Goal: Task Accomplishment & Management: Use online tool/utility

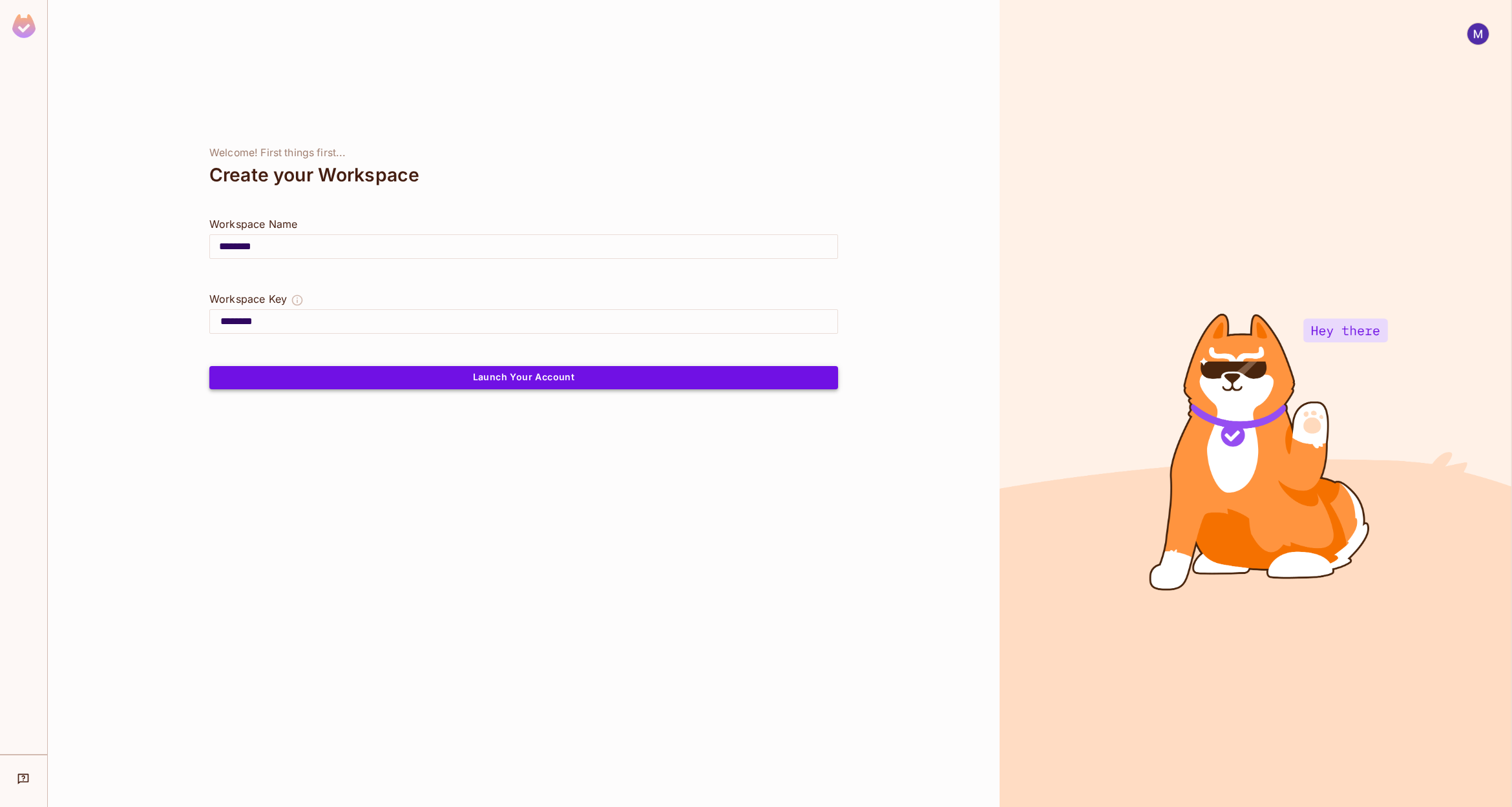
click at [446, 379] on button "Launch Your Account" at bounding box center [523, 378] width 628 height 23
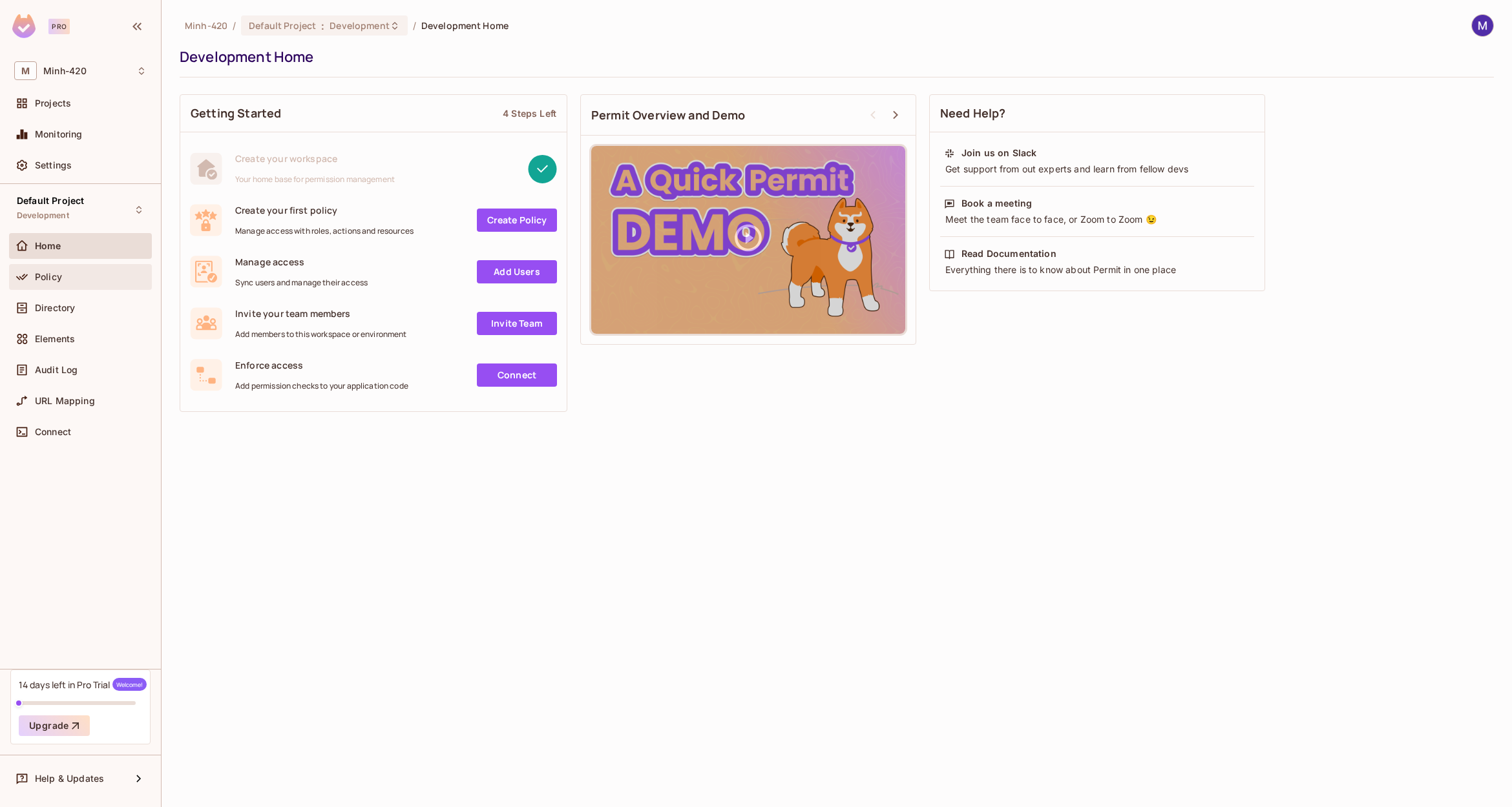
click at [56, 272] on span "Policy" at bounding box center [48, 276] width 27 height 10
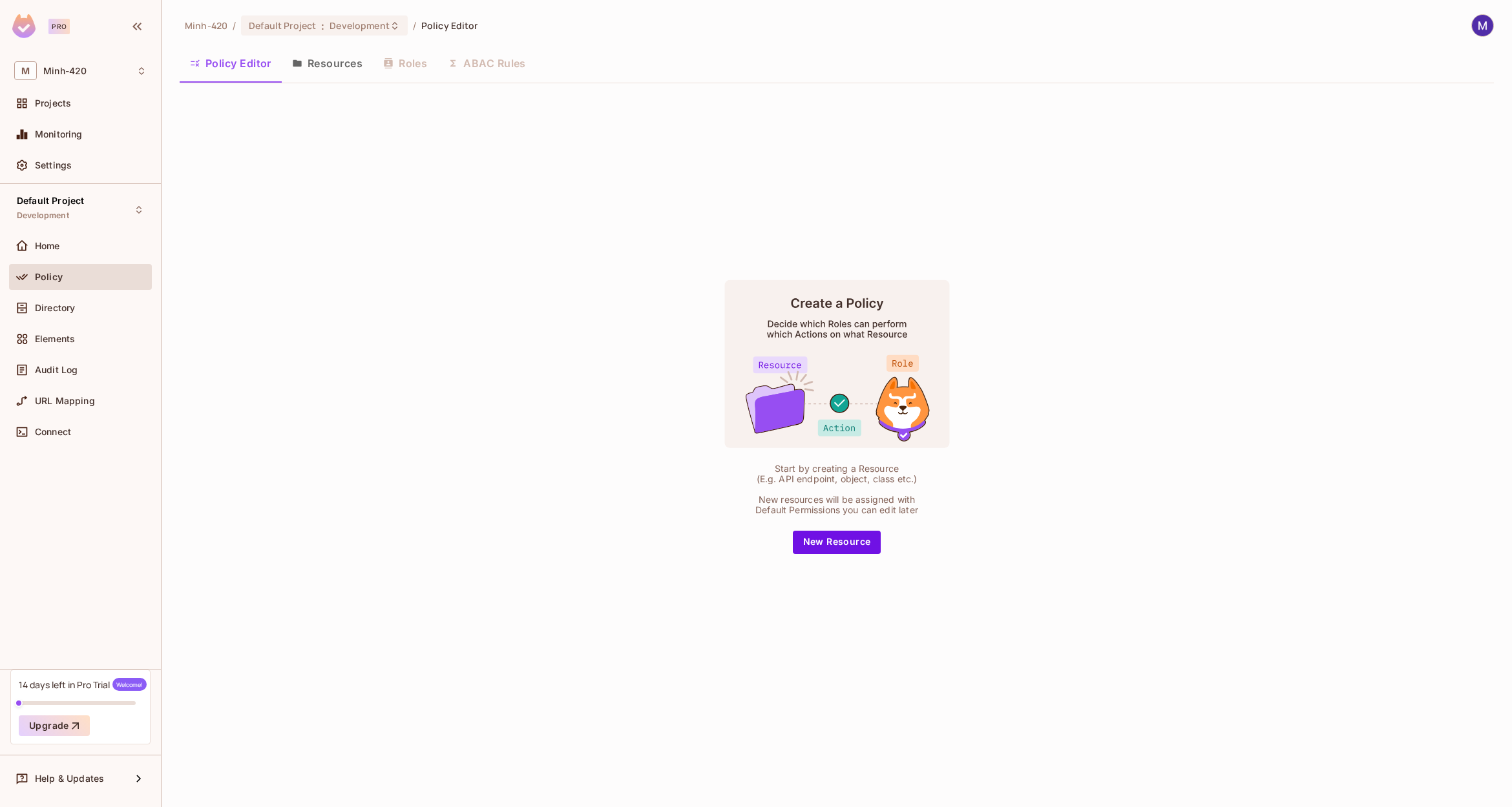
click at [340, 65] on button "Resources" at bounding box center [327, 63] width 91 height 32
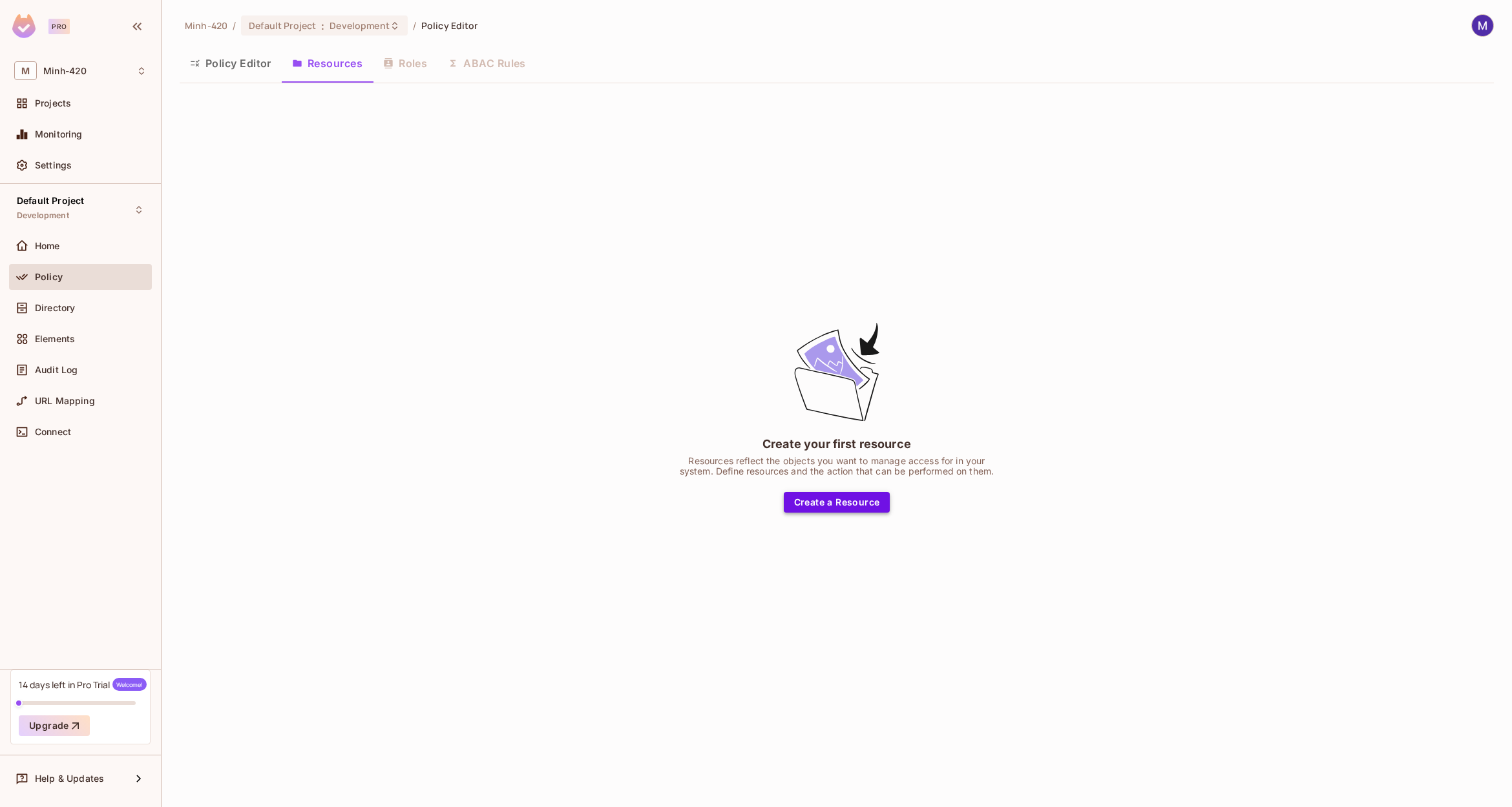
click at [847, 495] on button "Create a Resource" at bounding box center [837, 502] width 107 height 21
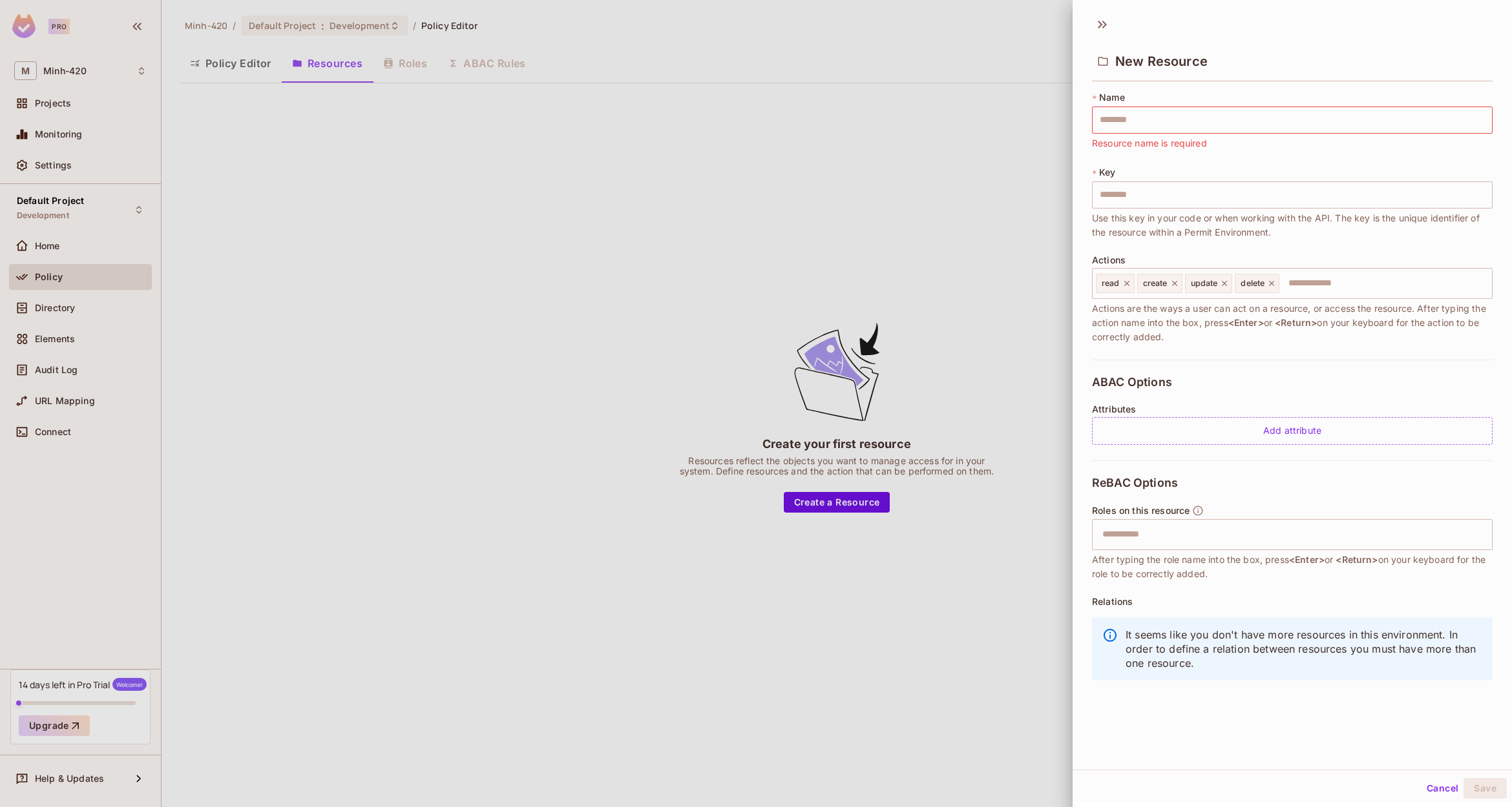
click at [817, 266] on div at bounding box center [756, 403] width 1512 height 807
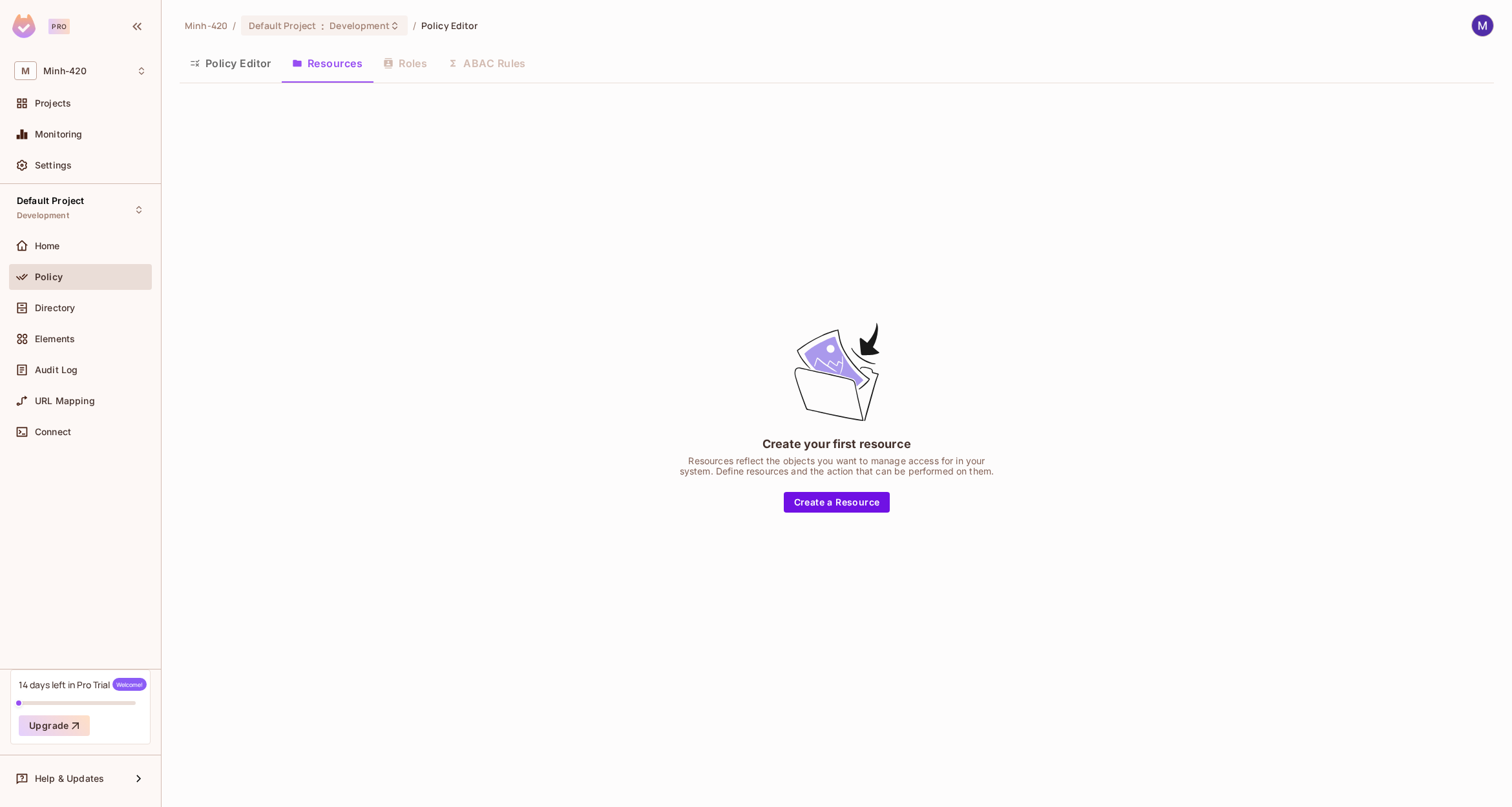
click at [418, 60] on div "Policy Editor Resources Roles ABAC Rules" at bounding box center [837, 63] width 1314 height 32
click at [841, 501] on button "Create a Resource" at bounding box center [837, 502] width 107 height 21
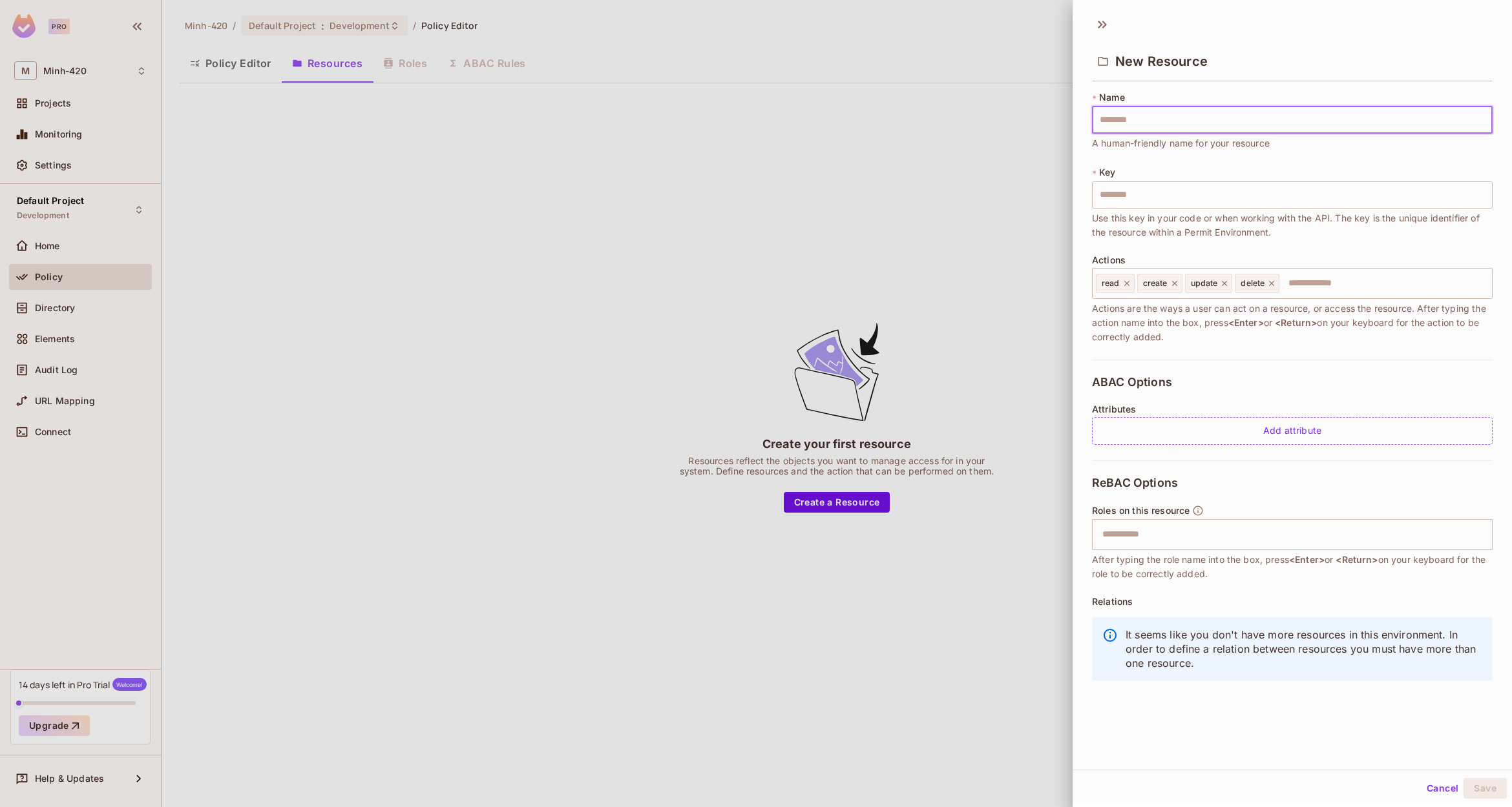
click at [1186, 113] on input "text" at bounding box center [1292, 120] width 400 height 27
type input "********"
click at [1476, 782] on button "Save" at bounding box center [1485, 788] width 43 height 21
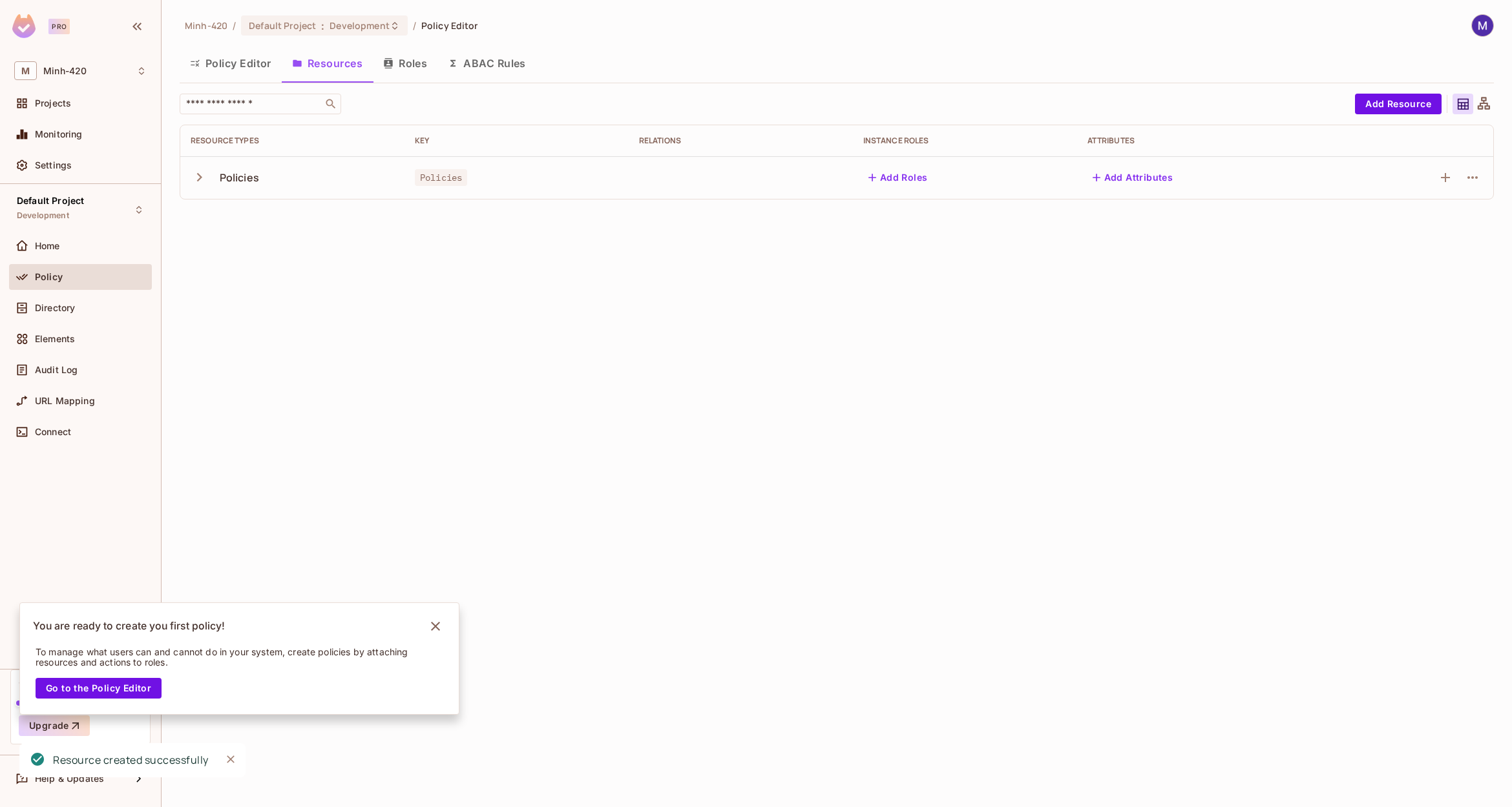
click at [353, 302] on div "Minh-420 / Default Project : Development / Policy Editor Policy Editor Resource…" at bounding box center [836, 403] width 1350 height 807
click at [201, 177] on icon "button" at bounding box center [199, 177] width 5 height 8
click at [198, 183] on icon "button" at bounding box center [199, 177] width 18 height 18
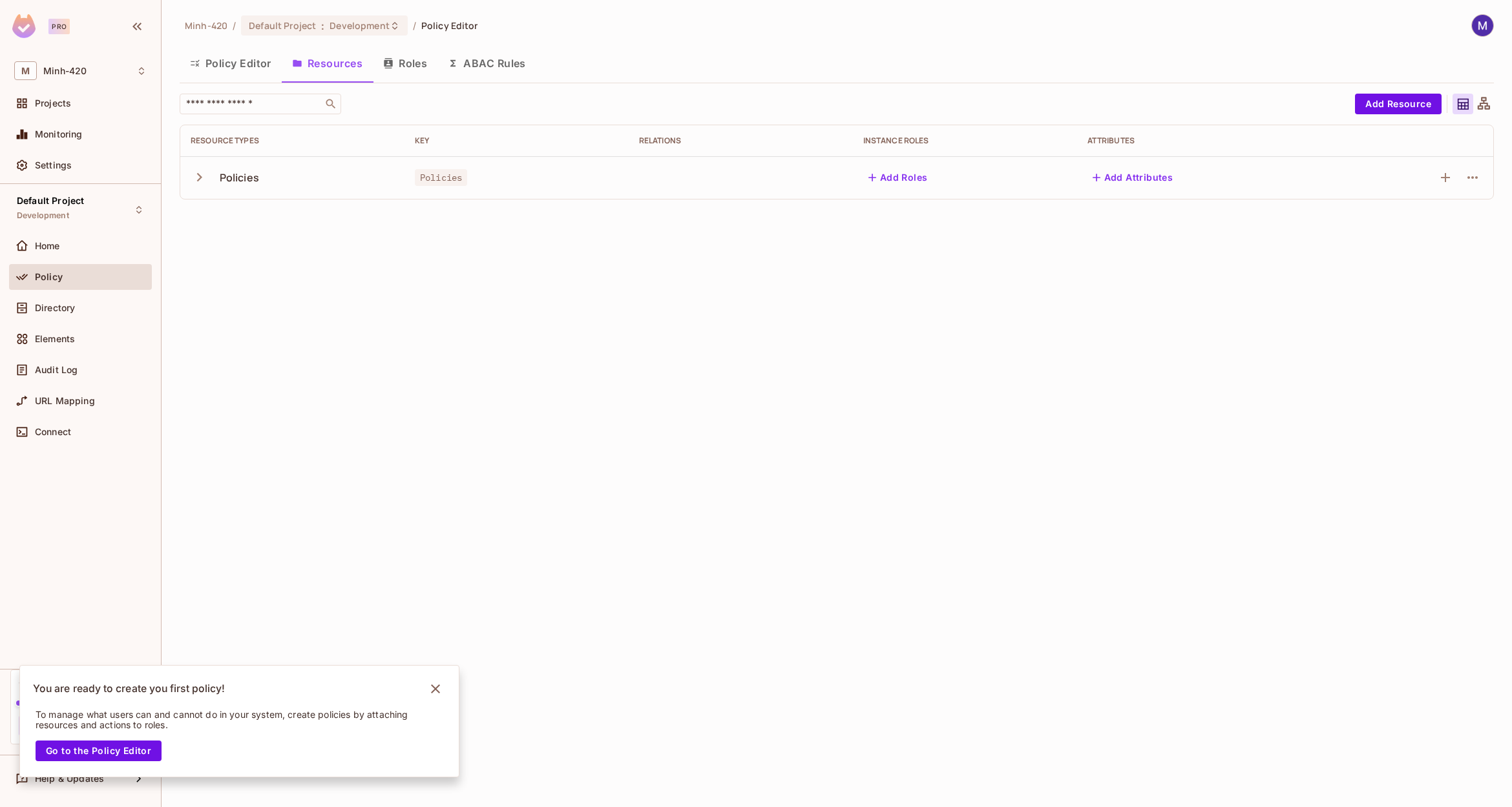
click at [244, 75] on button "Policy Editor" at bounding box center [230, 63] width 102 height 32
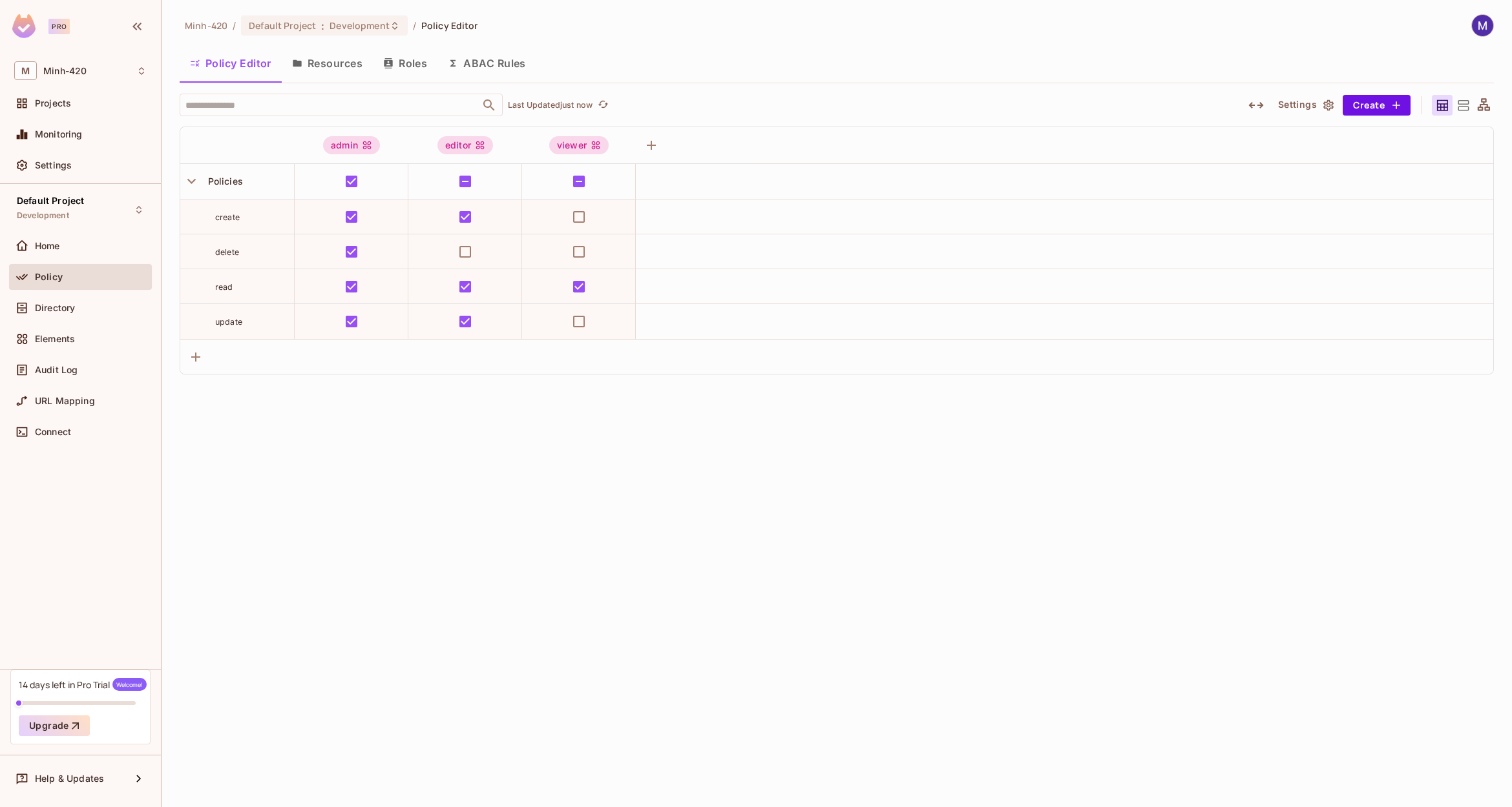
click at [372, 499] on div "Minh-420 / Default Project : Development / Policy Editor Policy Editor Resource…" at bounding box center [836, 403] width 1350 height 807
click at [469, 430] on div "Minh-420 / Default Project : Development / Policy Editor Policy Editor Resource…" at bounding box center [836, 403] width 1350 height 807
click at [356, 60] on button "Resources" at bounding box center [327, 63] width 91 height 32
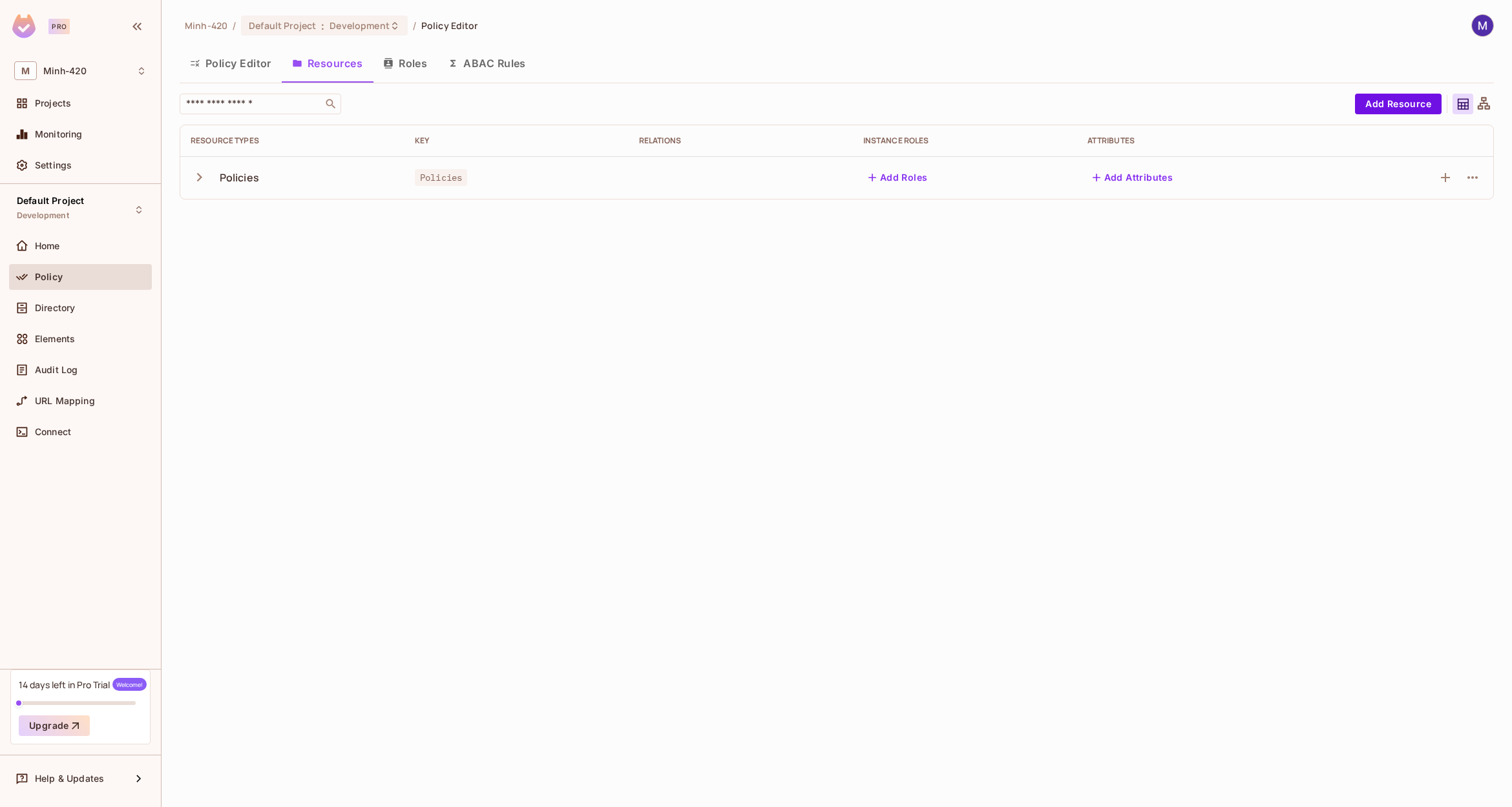
click at [197, 186] on button "button" at bounding box center [201, 177] width 22 height 28
click at [894, 168] on button "Add Roles" at bounding box center [897, 177] width 70 height 21
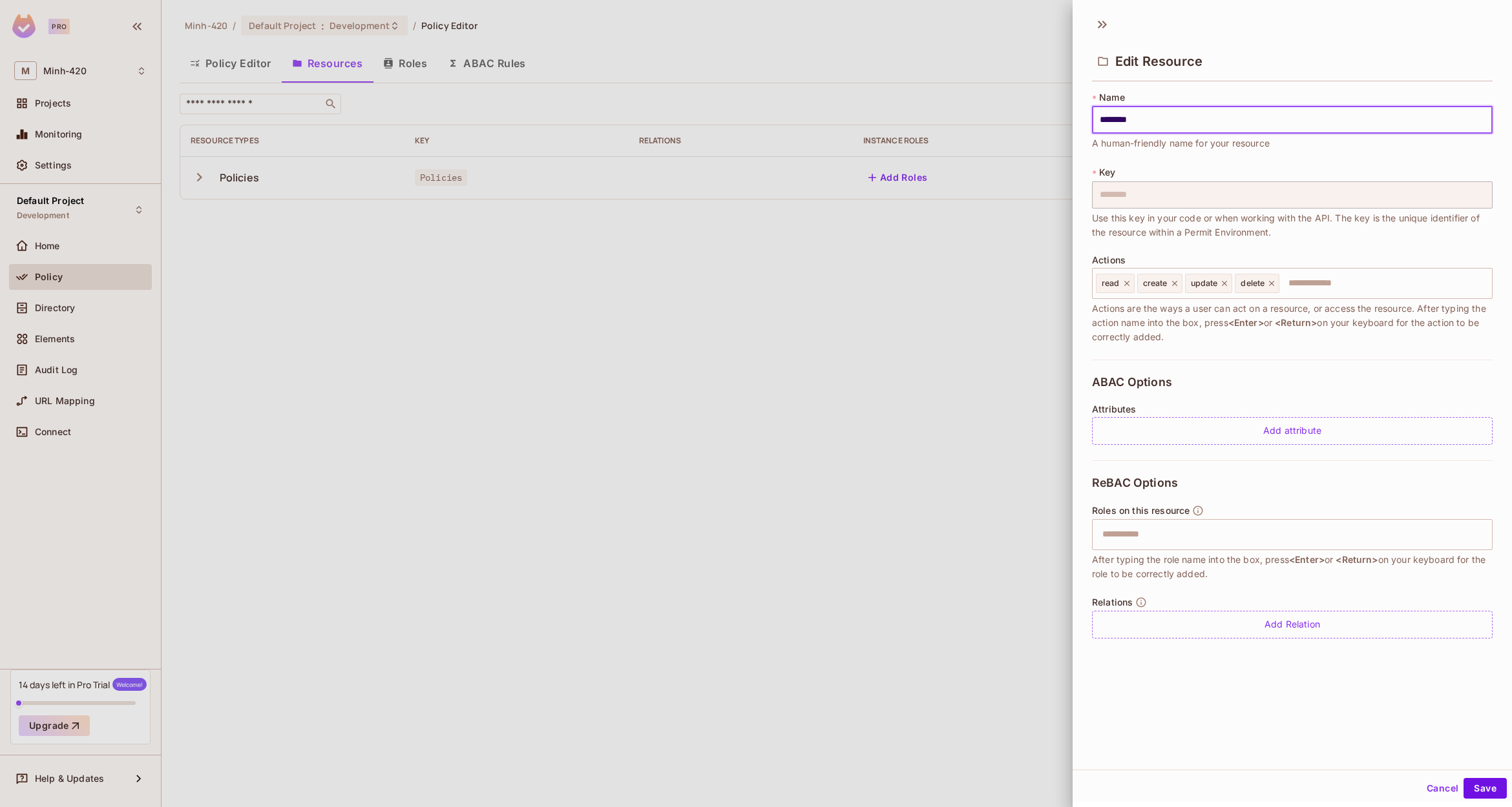
click at [899, 181] on div at bounding box center [756, 403] width 1512 height 807
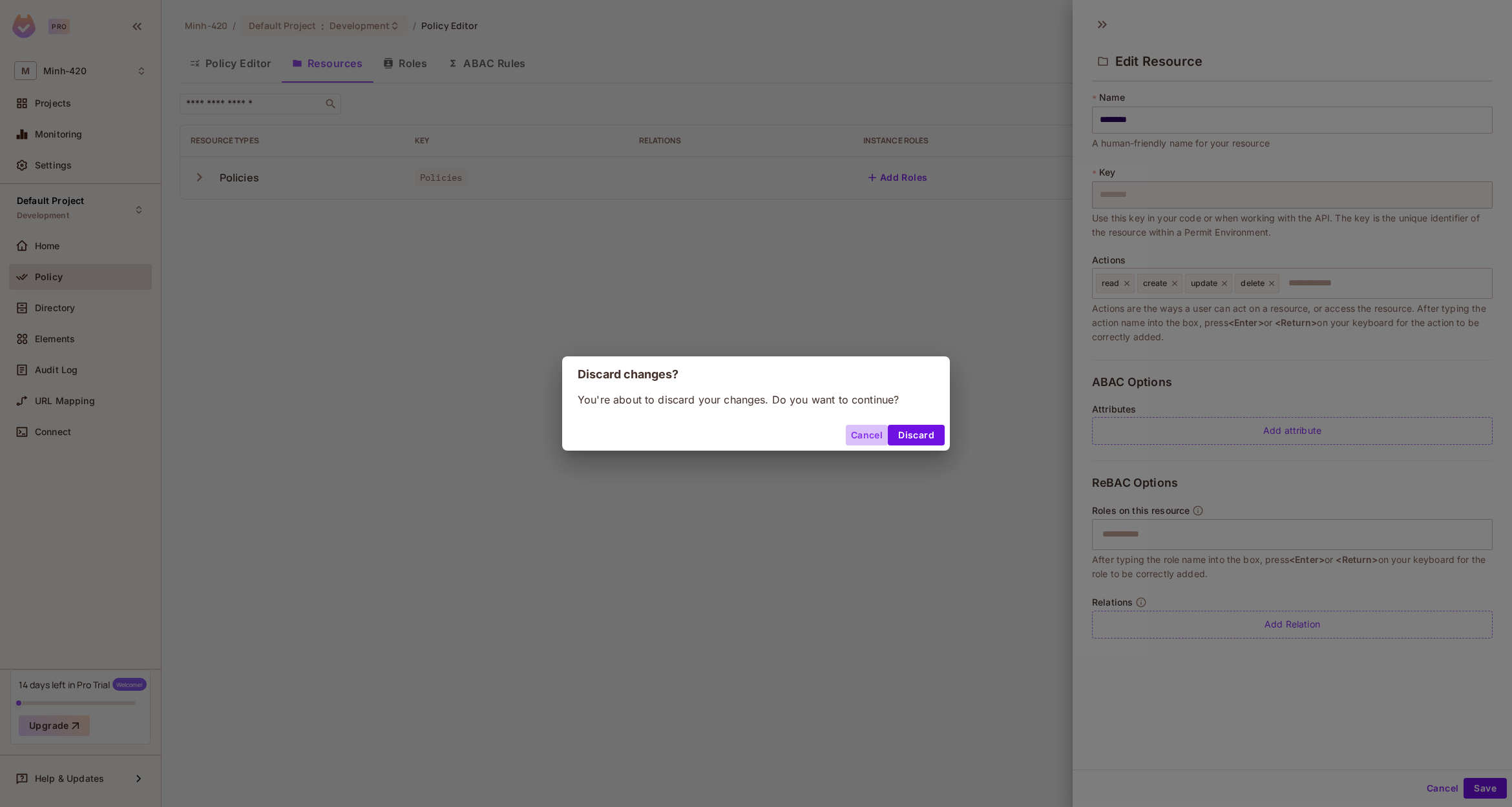
click at [867, 434] on button "Cancel" at bounding box center [867, 435] width 42 height 21
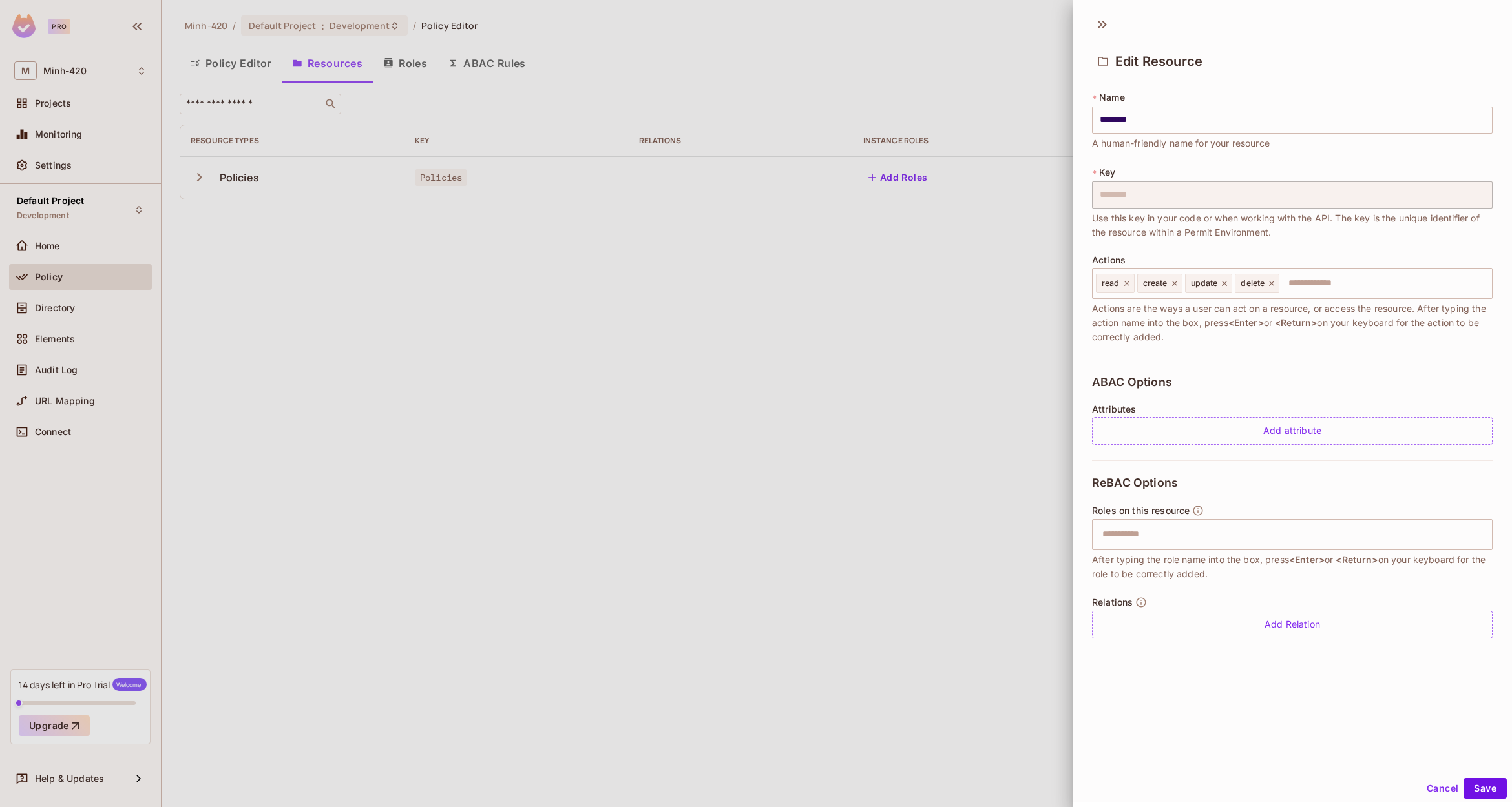
click at [892, 299] on div at bounding box center [756, 403] width 1512 height 807
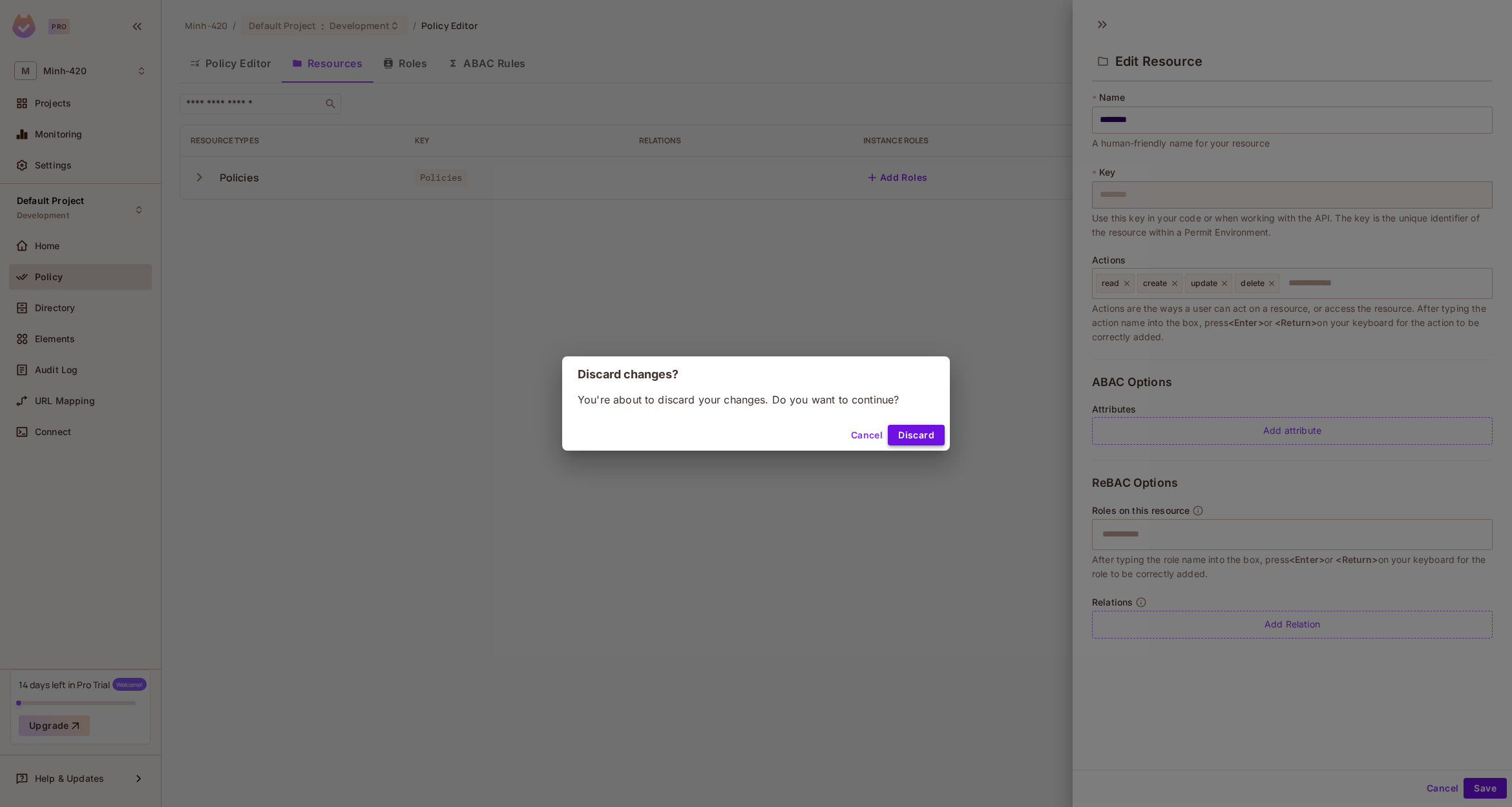
click at [916, 435] on button "Discard" at bounding box center [916, 435] width 57 height 21
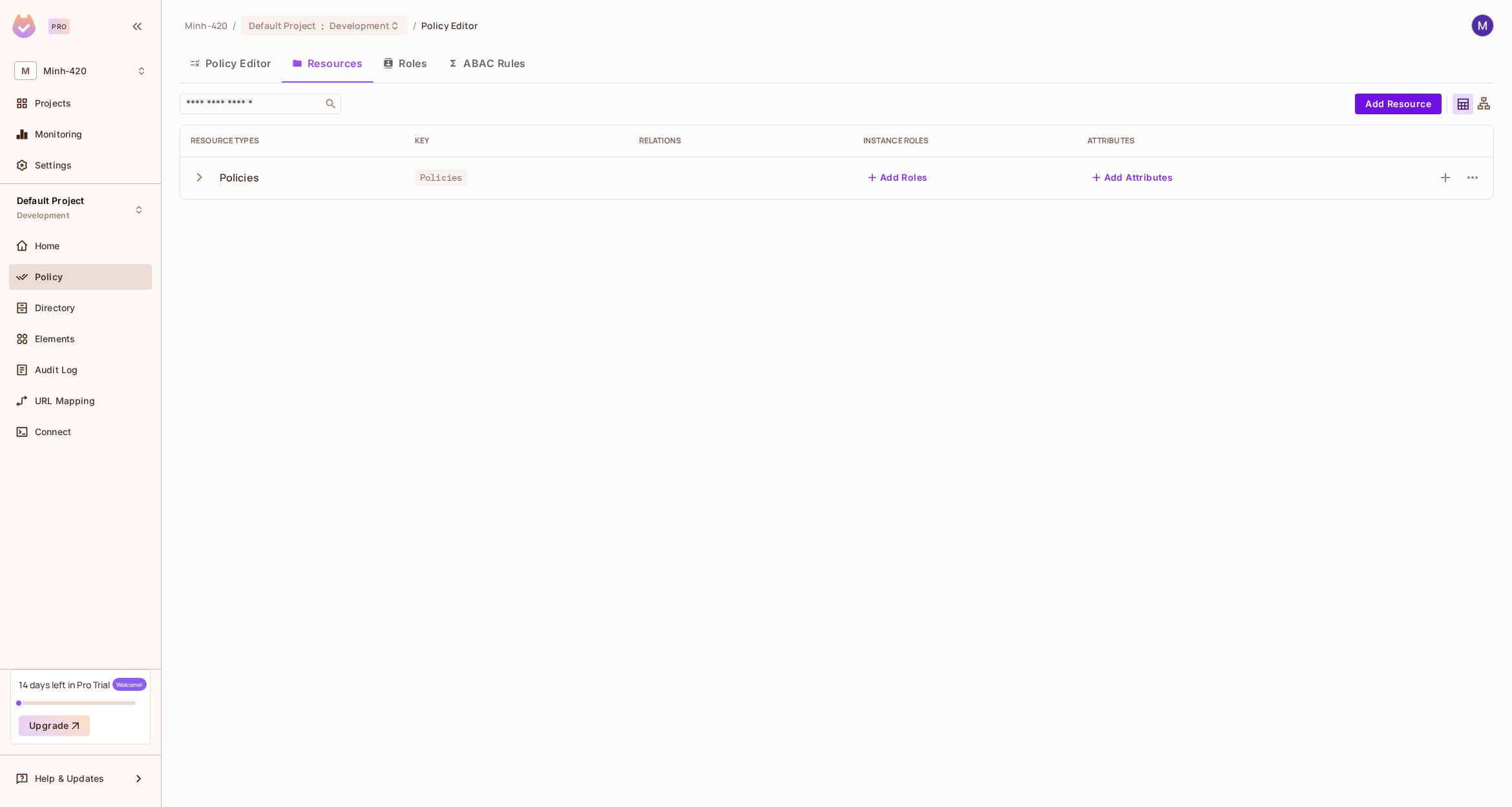
click at [1135, 442] on div "Minh-420 / Default Project : Development / Policy Editor Policy Editor Resource…" at bounding box center [836, 403] width 1350 height 807
click at [199, 184] on icon "button" at bounding box center [199, 177] width 18 height 18
click at [527, 461] on div "Minh-420 / Default Project : Development / Policy Editor Policy Editor Resource…" at bounding box center [836, 403] width 1350 height 807
click at [196, 172] on icon "button" at bounding box center [199, 177] width 18 height 18
click at [197, 172] on icon "button" at bounding box center [199, 177] width 18 height 18
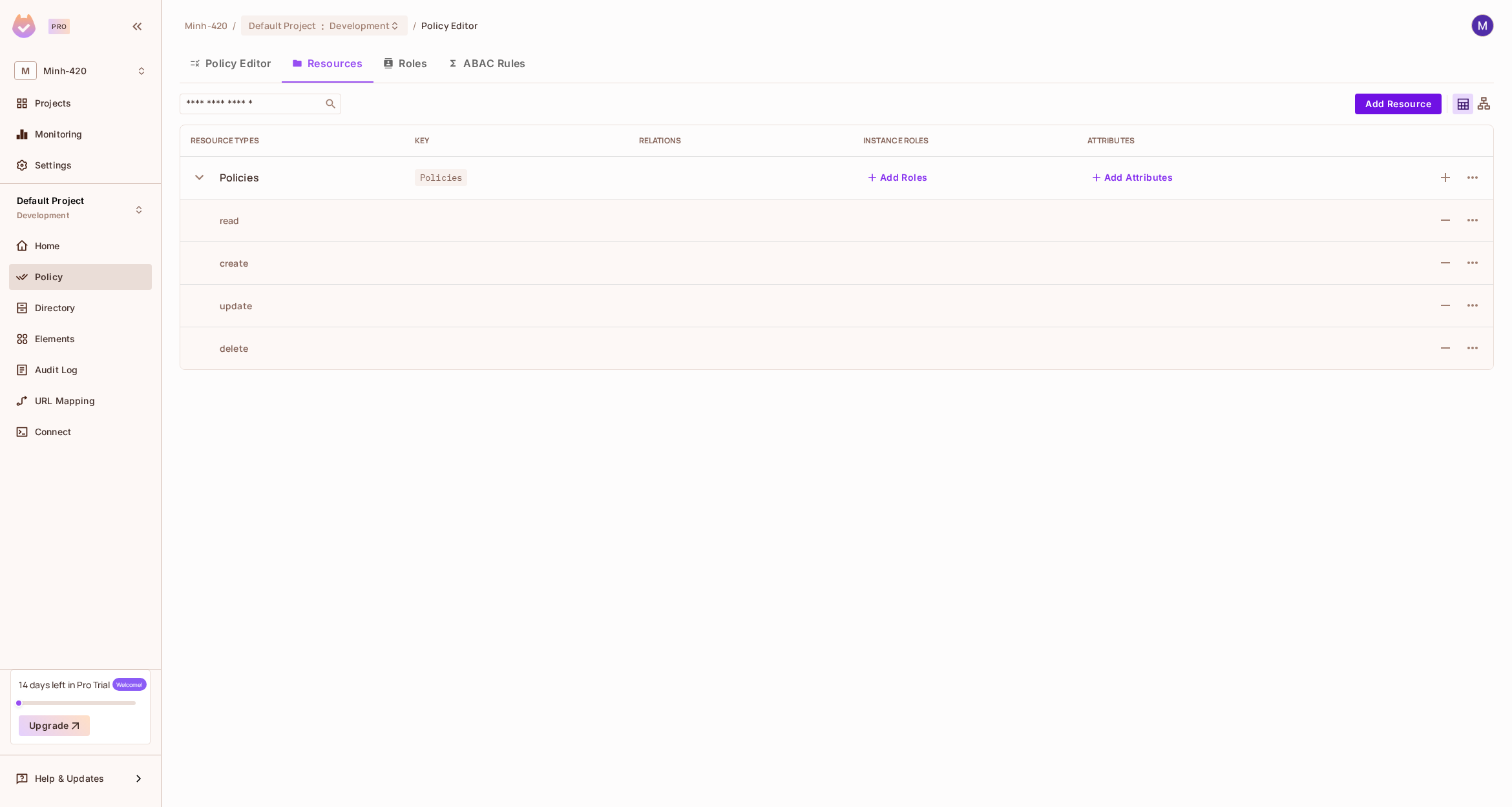
drag, startPoint x: 620, startPoint y: 436, endPoint x: 761, endPoint y: 240, distance: 241.4
click at [622, 435] on div "Minh-420 / Default Project : Development / Policy Editor Policy Editor Resource…" at bounding box center [836, 403] width 1350 height 807
click at [883, 173] on button "Add Roles" at bounding box center [897, 177] width 70 height 21
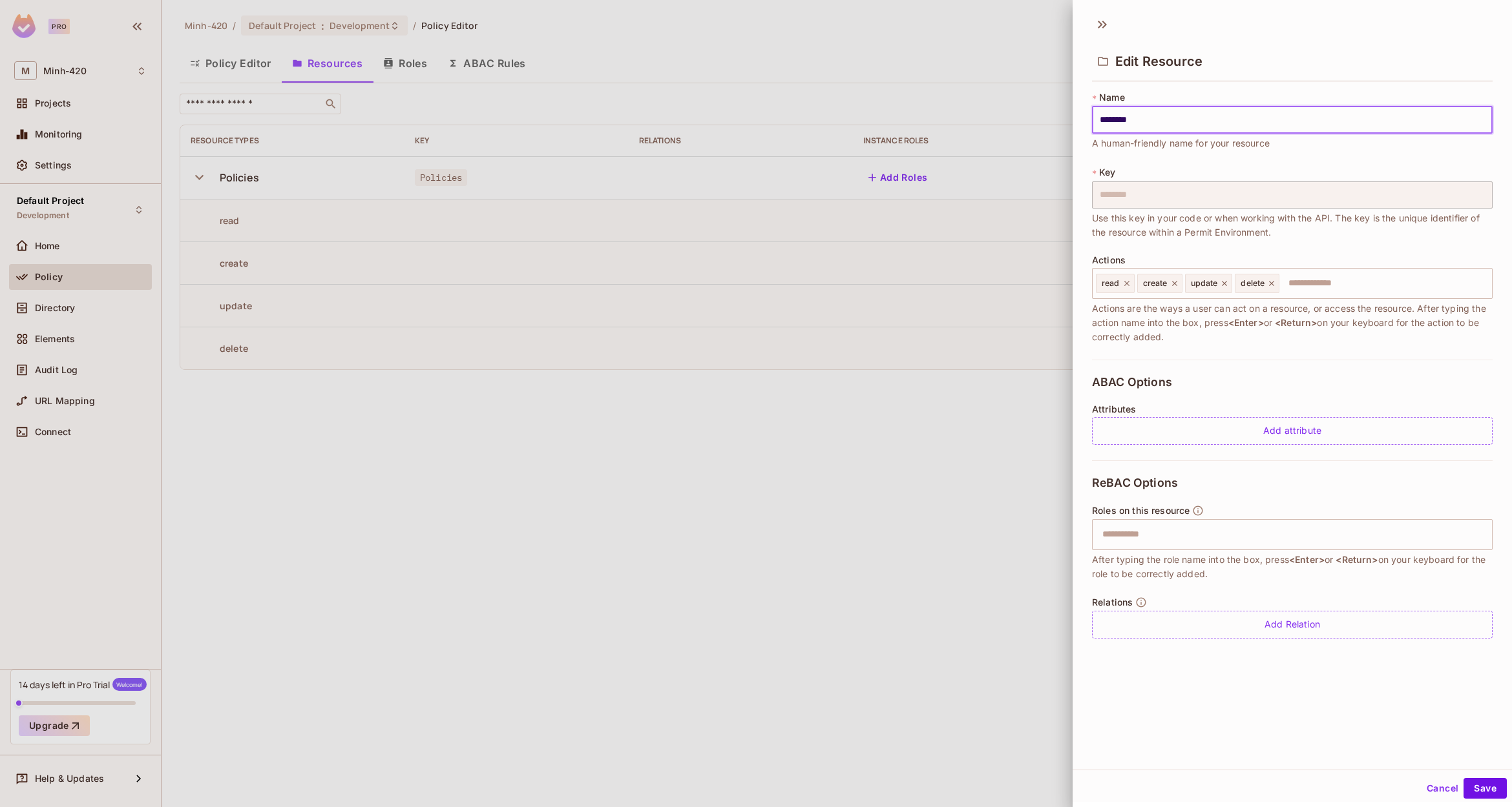
click at [1129, 115] on input "********" at bounding box center [1292, 120] width 400 height 27
drag, startPoint x: 1076, startPoint y: 111, endPoint x: 980, endPoint y: 117, distance: 96.2
click at [1005, 115] on div "Edit Resource * Name ******** ​ A human-friendly name for your resource * Key *…" at bounding box center [756, 403] width 1512 height 807
click at [860, 207] on div at bounding box center [756, 403] width 1512 height 807
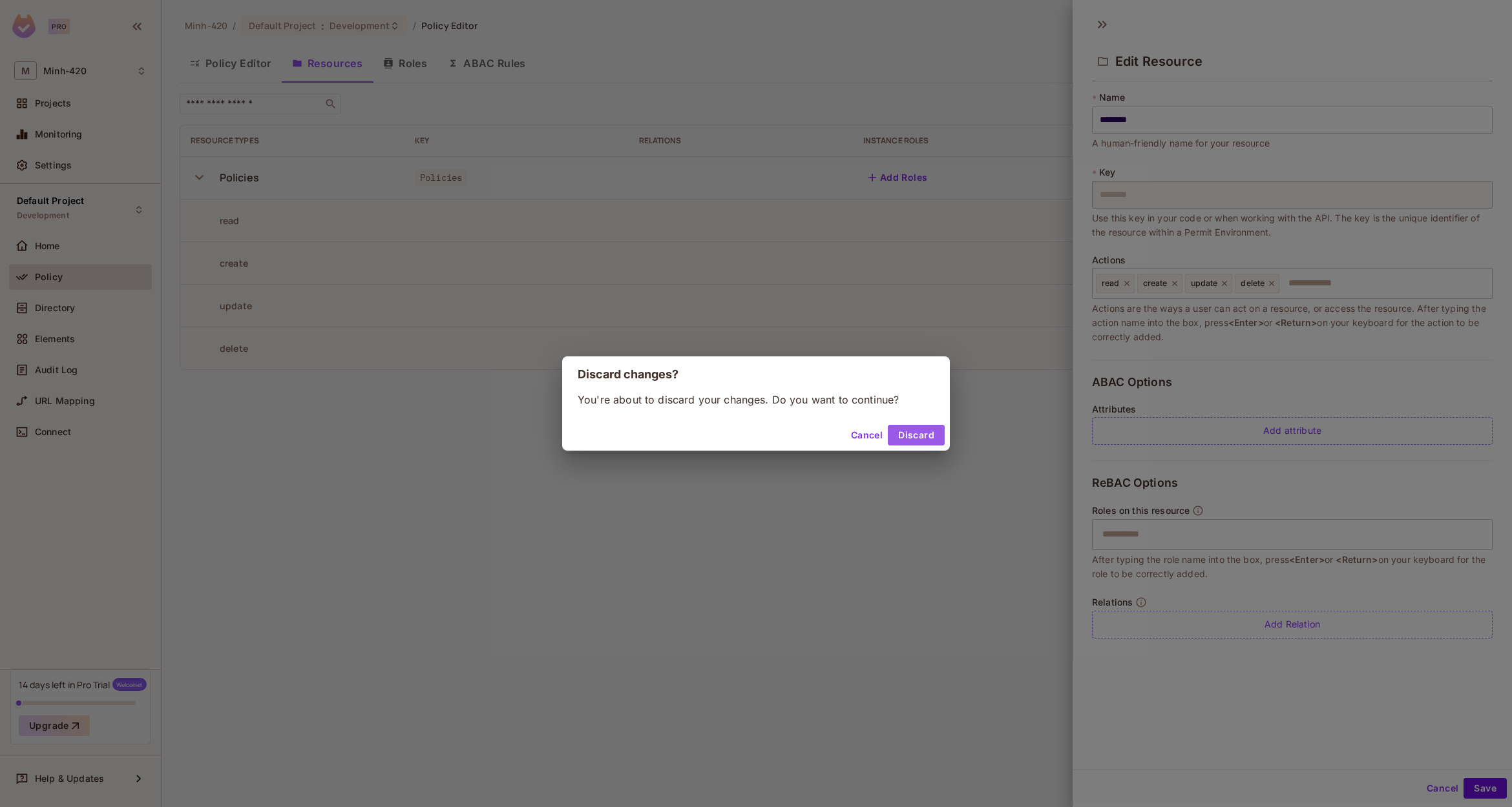
click at [923, 439] on button "Discard" at bounding box center [916, 435] width 57 height 21
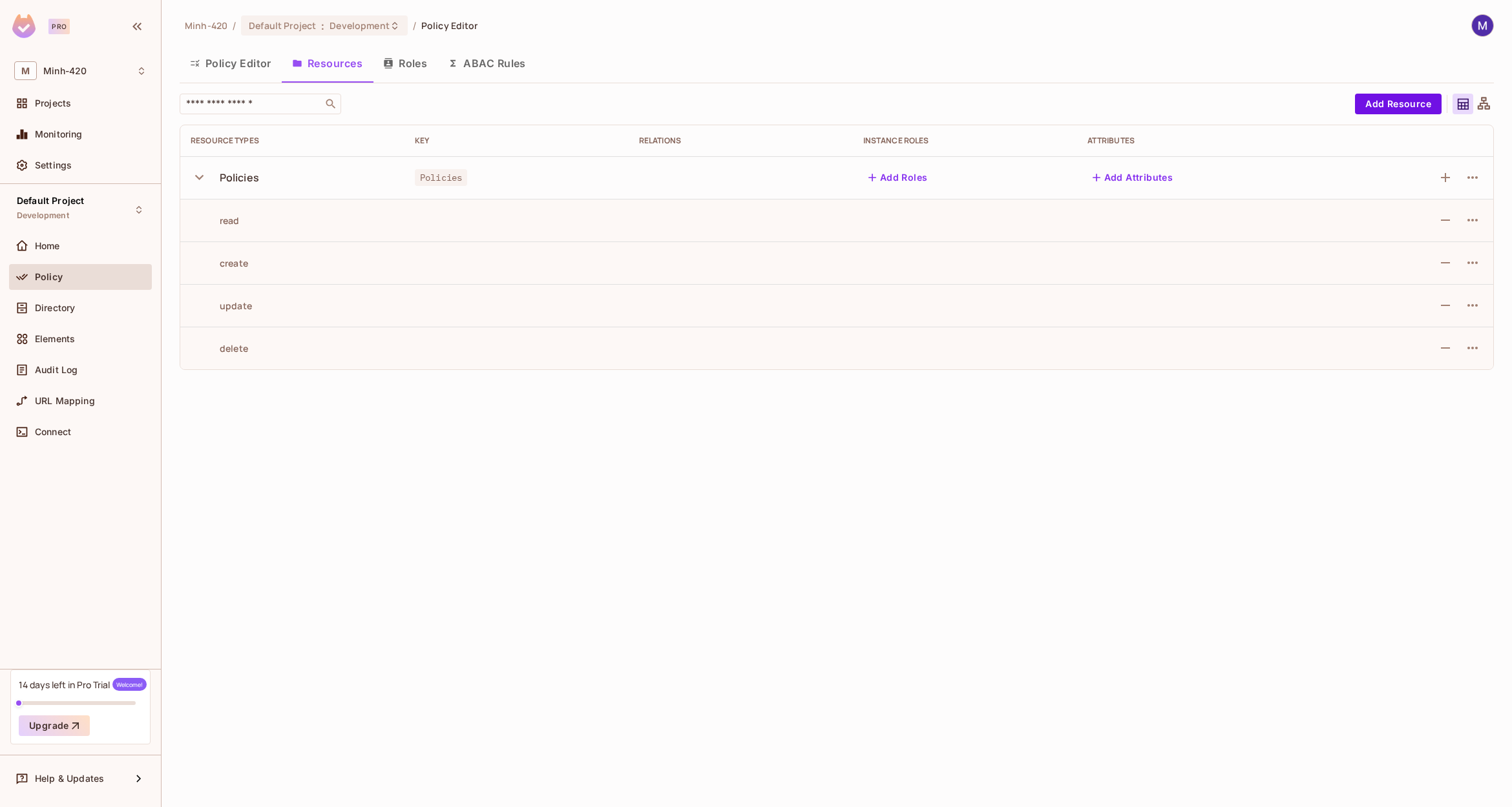
click at [896, 183] on button "Add Roles" at bounding box center [897, 177] width 70 height 21
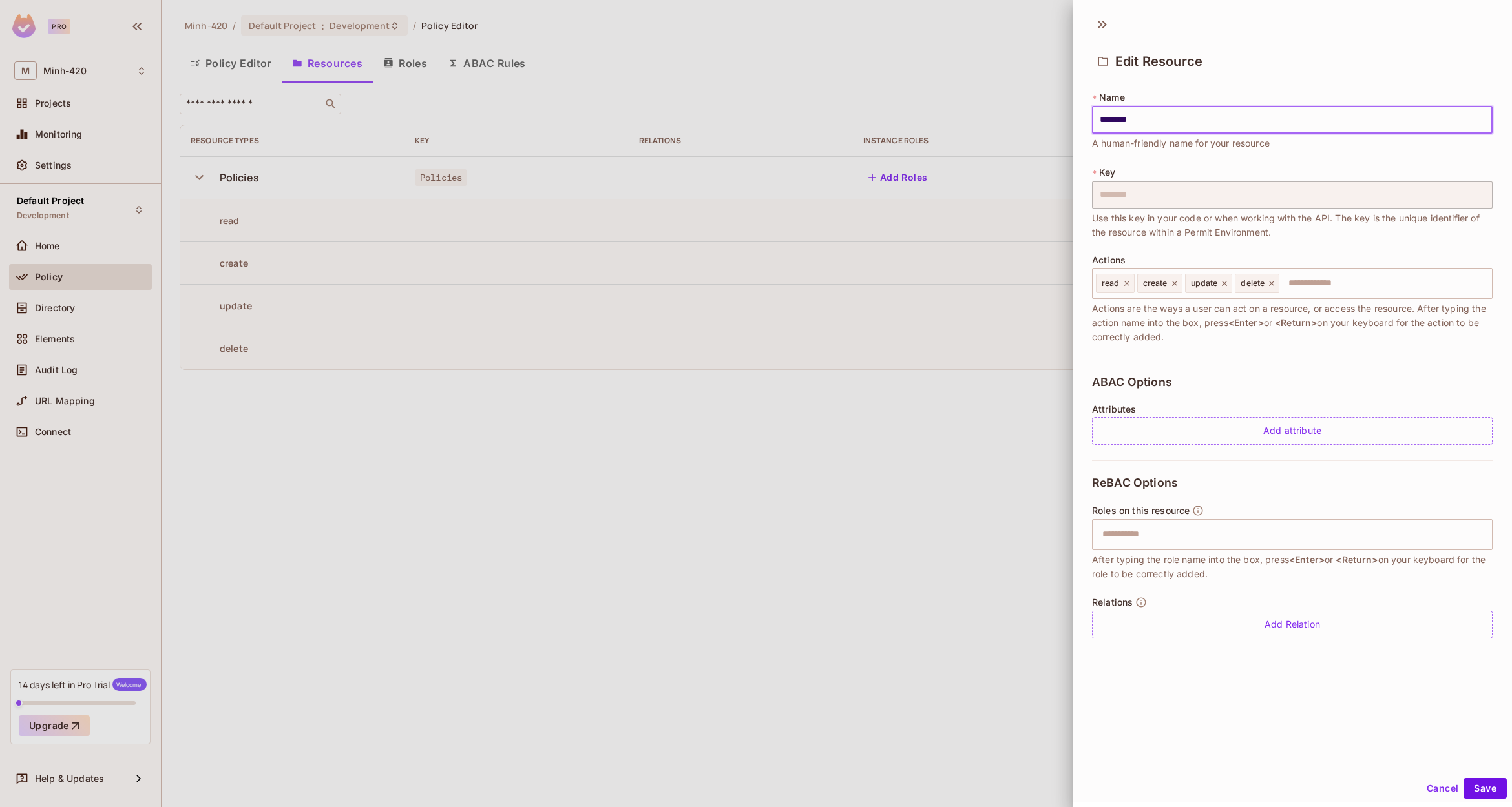
click at [1151, 127] on input "********" at bounding box center [1292, 120] width 400 height 27
click at [1471, 792] on button "Save" at bounding box center [1485, 788] width 43 height 21
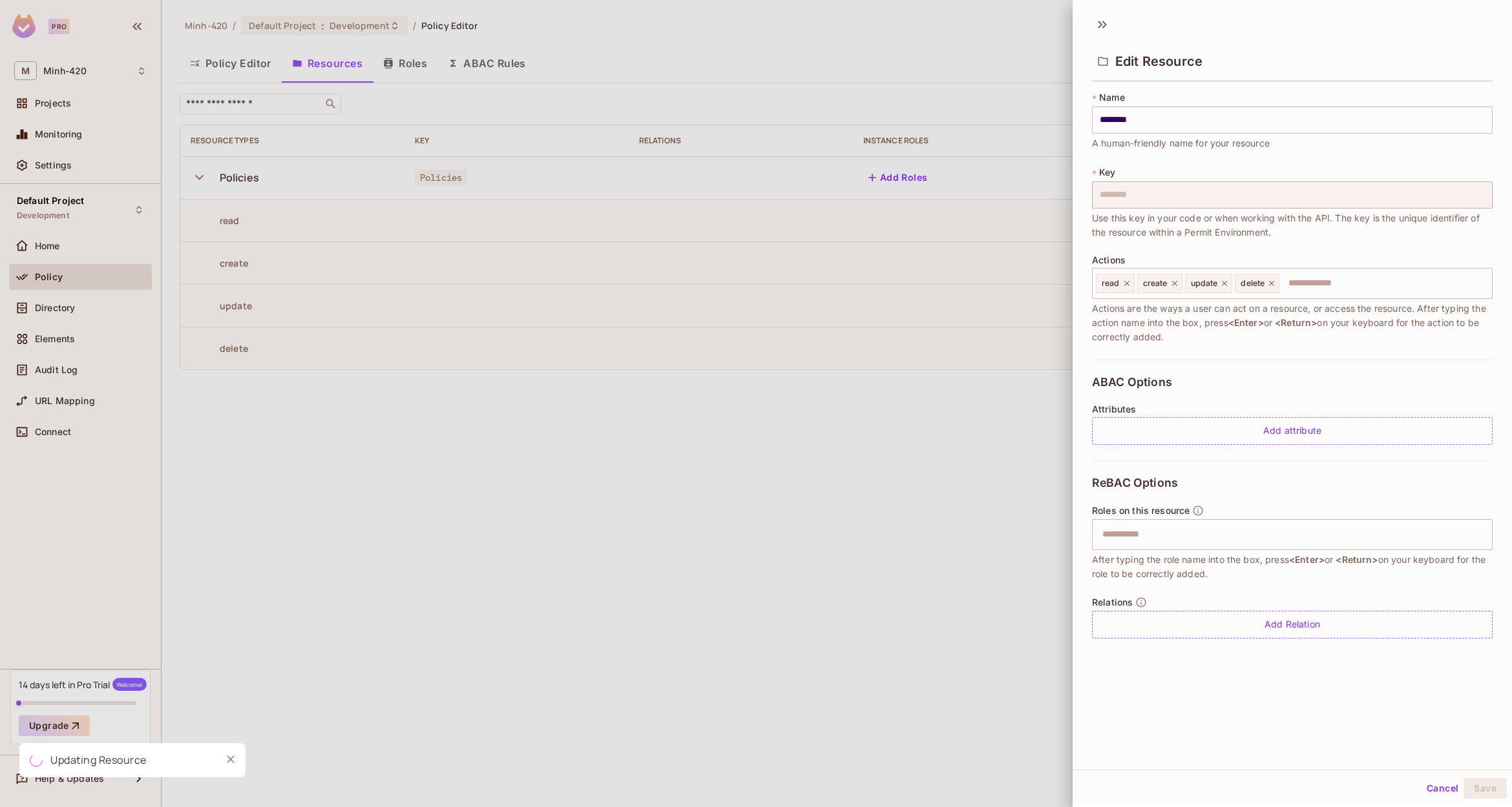
click at [814, 270] on div at bounding box center [756, 403] width 1512 height 807
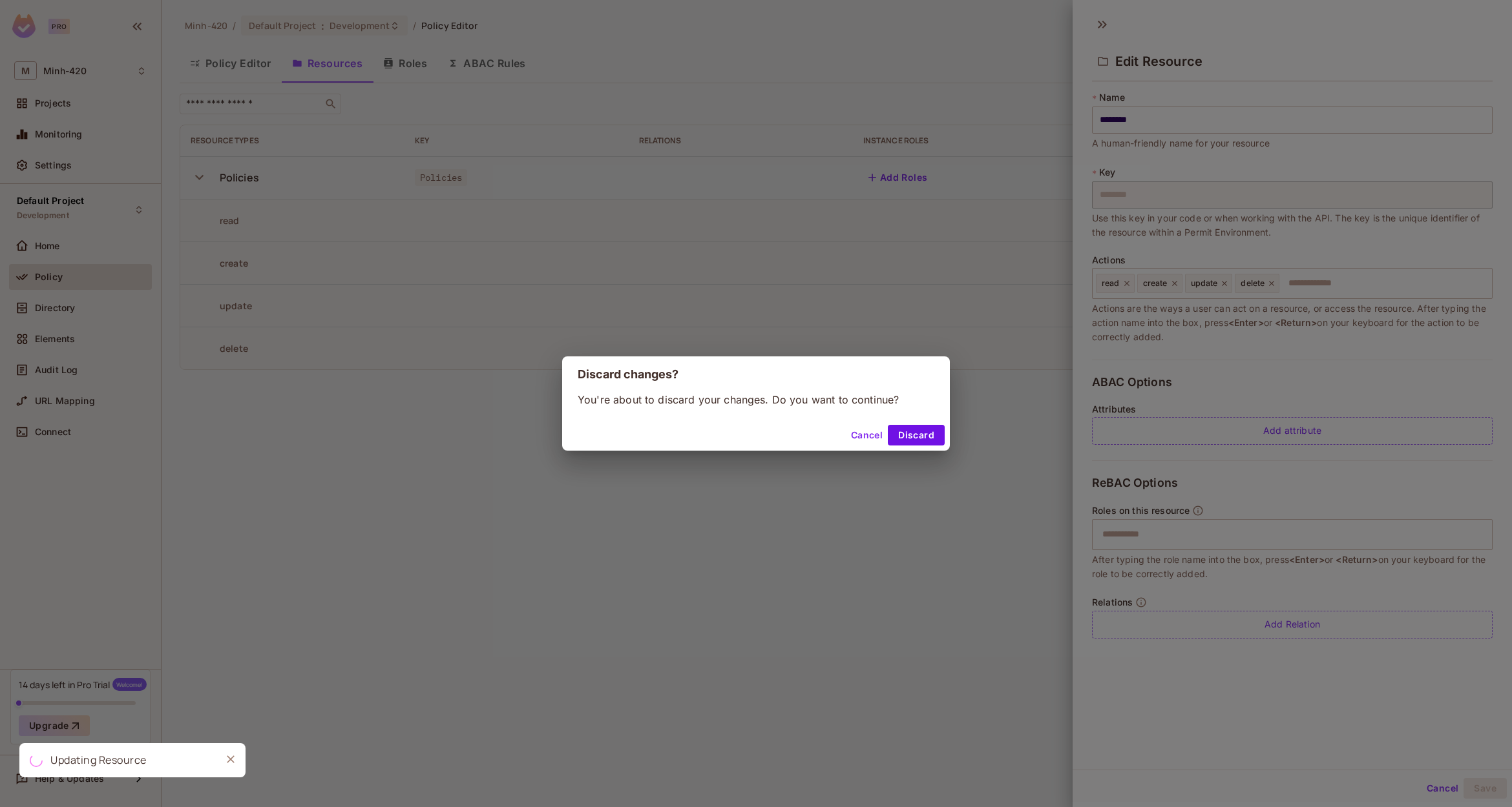
click at [879, 192] on div "Discard changes? You're about to discard your changes. Do you want to continue?…" at bounding box center [756, 403] width 1512 height 807
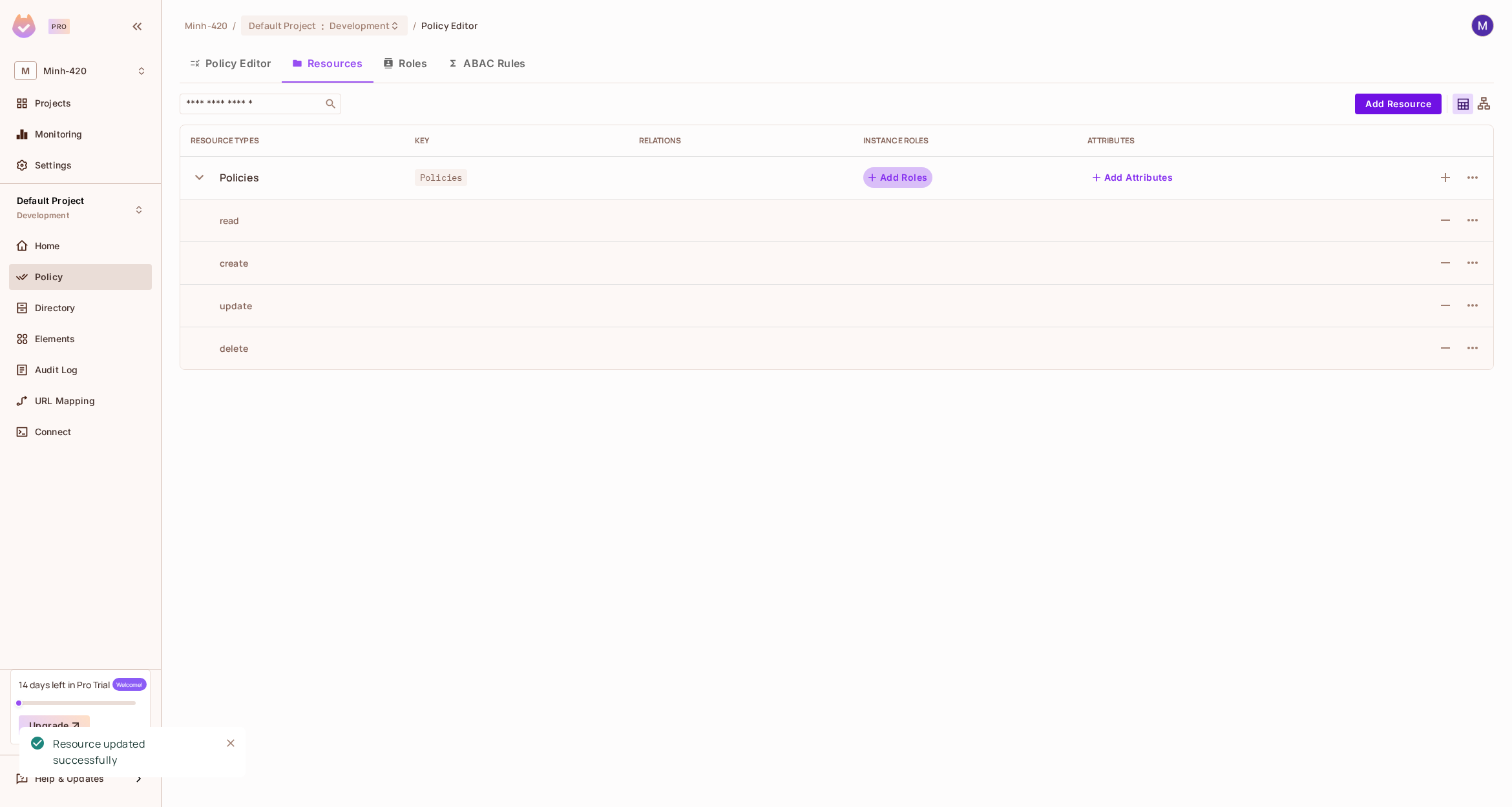
click at [899, 176] on button "Add Roles" at bounding box center [897, 177] width 70 height 21
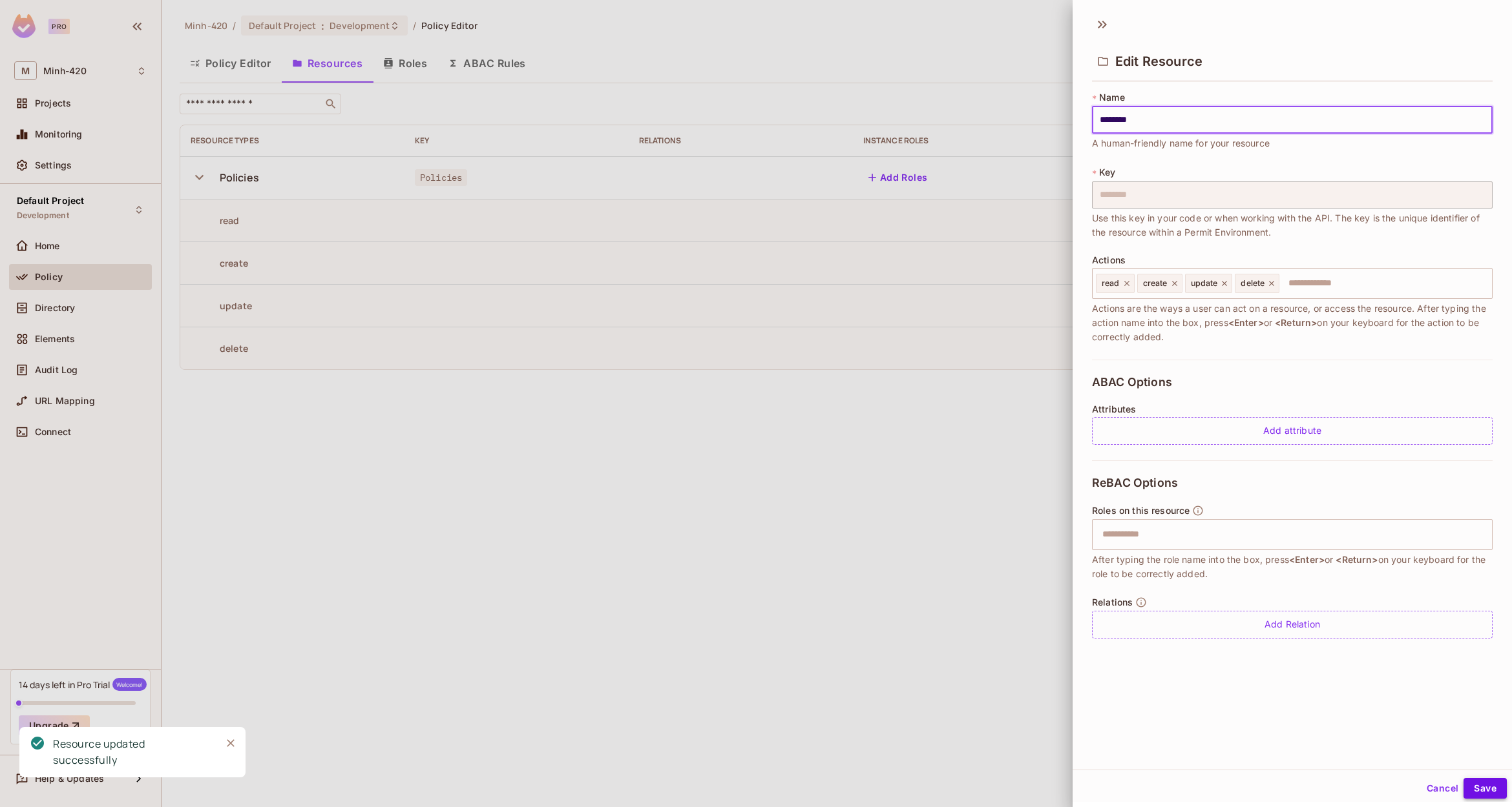
click at [1476, 782] on button "Save" at bounding box center [1485, 788] width 43 height 21
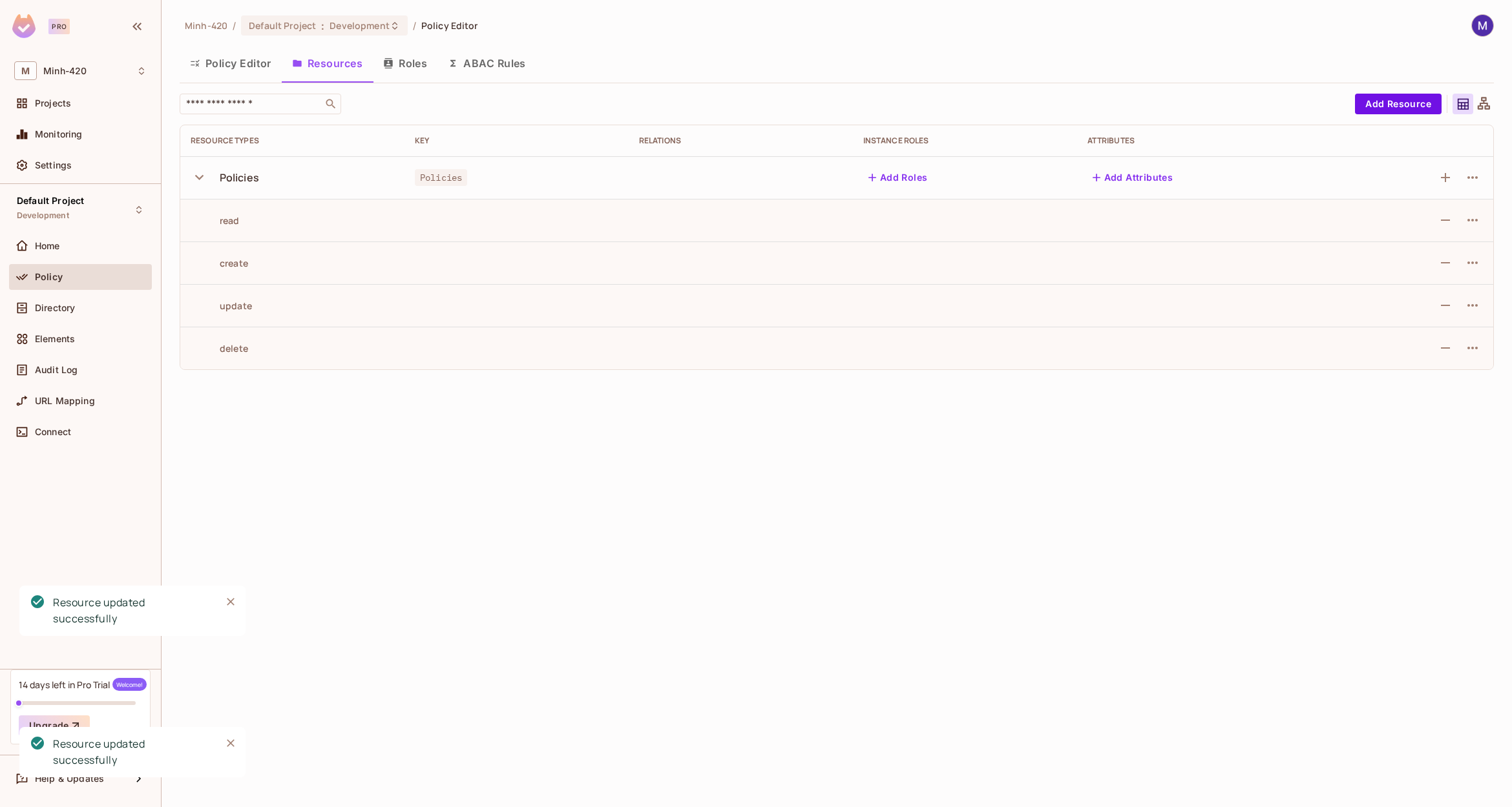
click at [932, 290] on td at bounding box center [965, 305] width 224 height 42
click at [864, 455] on div "Minh-420 / Default Project : Development / Policy Editor Policy Editor Resource…" at bounding box center [836, 403] width 1350 height 807
click at [889, 199] on td at bounding box center [965, 220] width 224 height 42
click at [911, 240] on td at bounding box center [965, 220] width 224 height 42
click at [775, 427] on div "Minh-420 / Default Project : Development / Policy Editor Policy Editor Resource…" at bounding box center [836, 403] width 1350 height 807
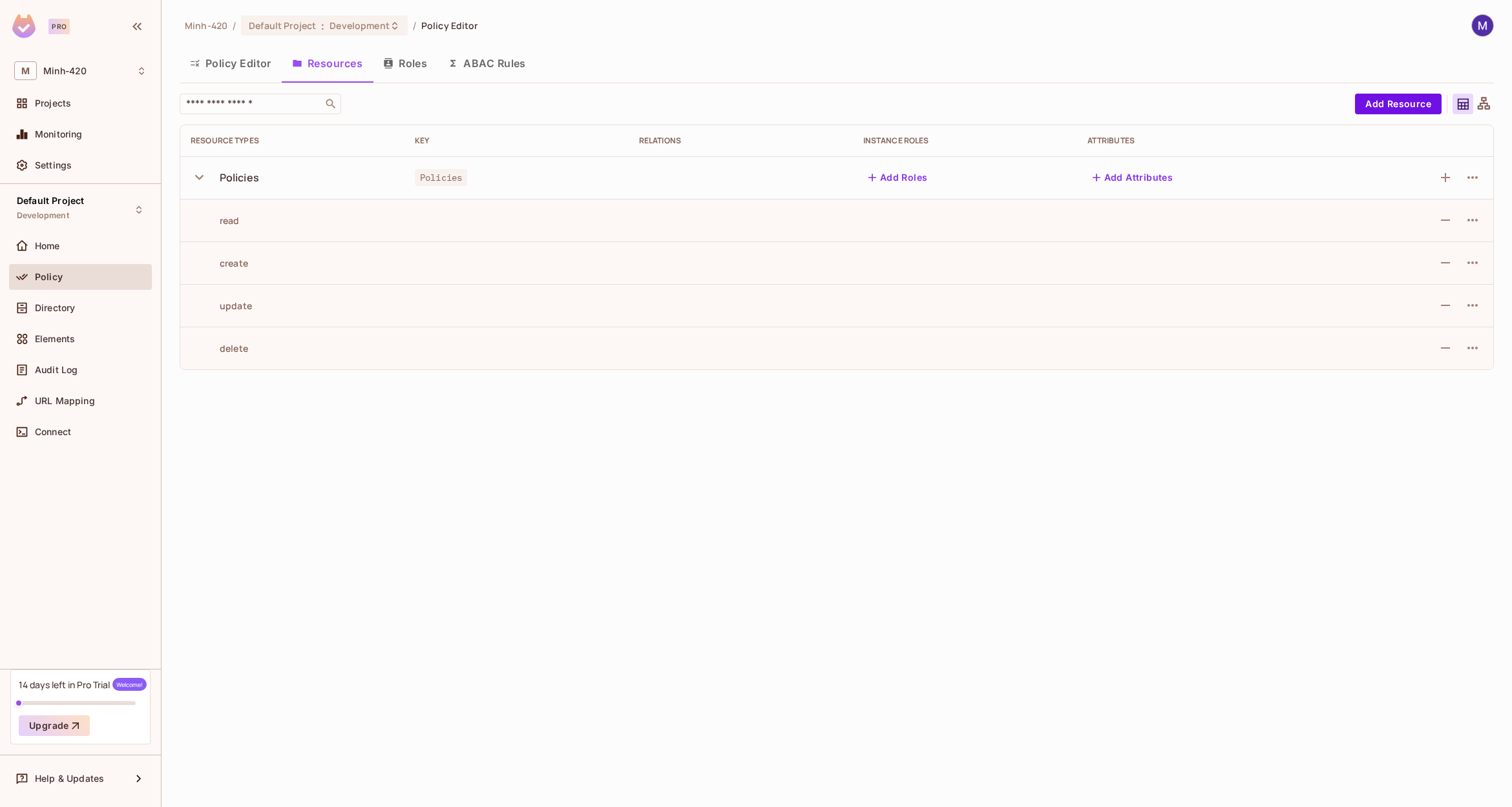
click at [860, 207] on td at bounding box center [965, 220] width 224 height 42
click at [856, 217] on td at bounding box center [965, 220] width 224 height 42
click at [902, 220] on td at bounding box center [965, 220] width 224 height 42
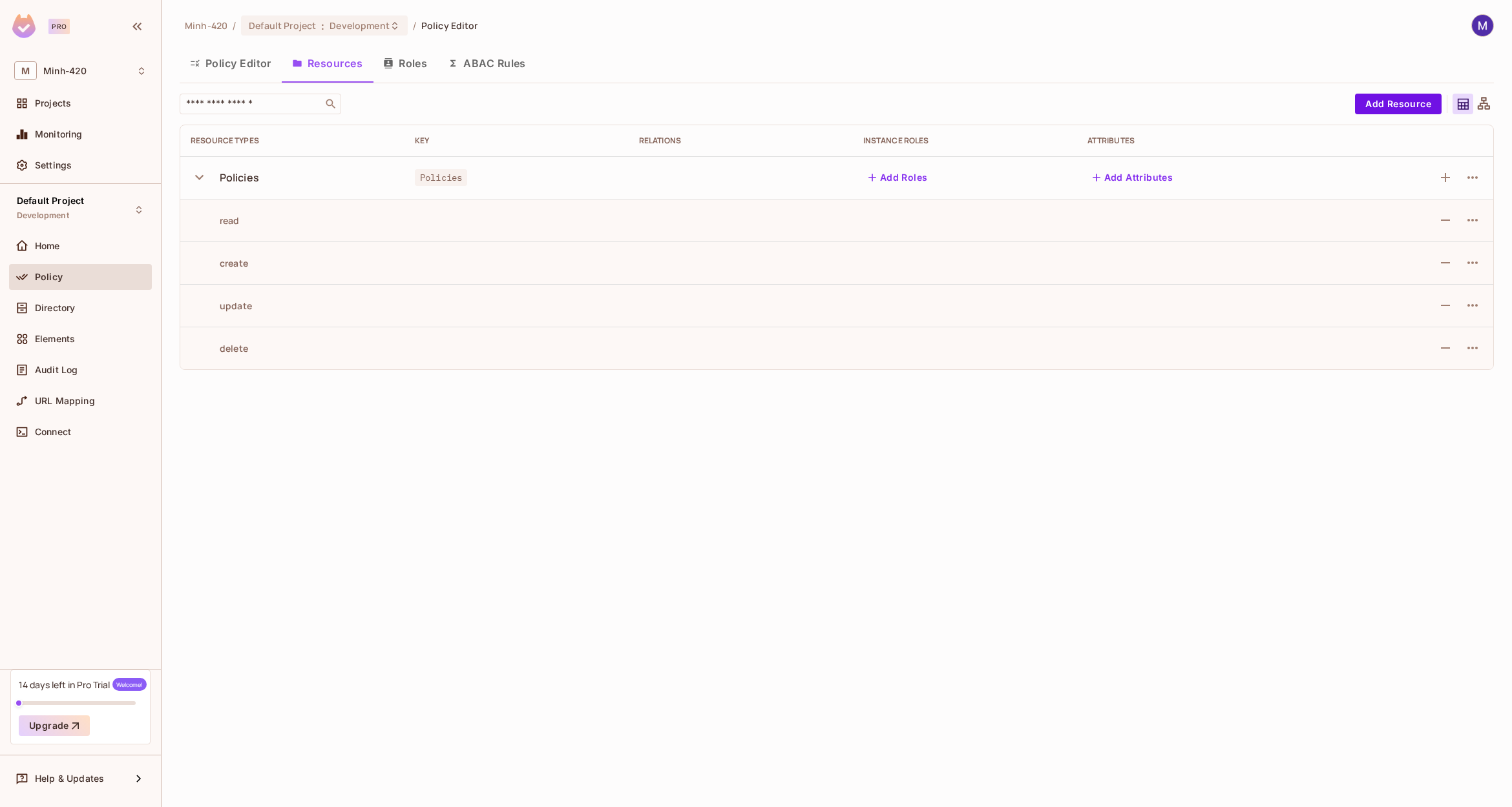
click at [902, 220] on td at bounding box center [965, 220] width 224 height 42
click at [903, 220] on td at bounding box center [965, 220] width 224 height 42
click at [814, 220] on td at bounding box center [741, 220] width 224 height 42
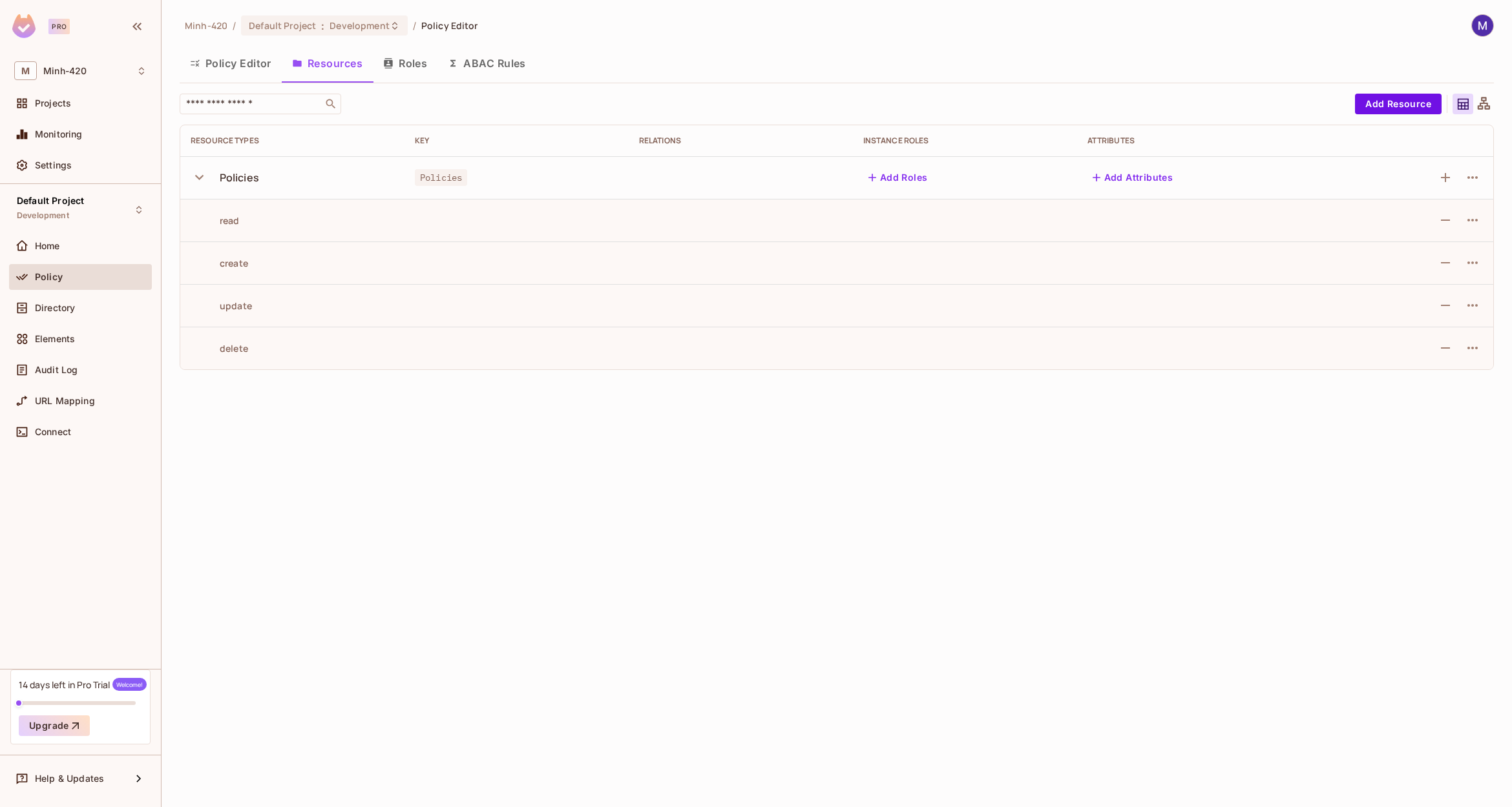
drag, startPoint x: 894, startPoint y: 217, endPoint x: 904, endPoint y: 211, distance: 11.7
click at [897, 210] on td at bounding box center [965, 220] width 224 height 42
click at [911, 262] on td at bounding box center [965, 262] width 224 height 42
click at [901, 306] on td at bounding box center [965, 305] width 224 height 42
click at [900, 365] on td at bounding box center [965, 347] width 224 height 42
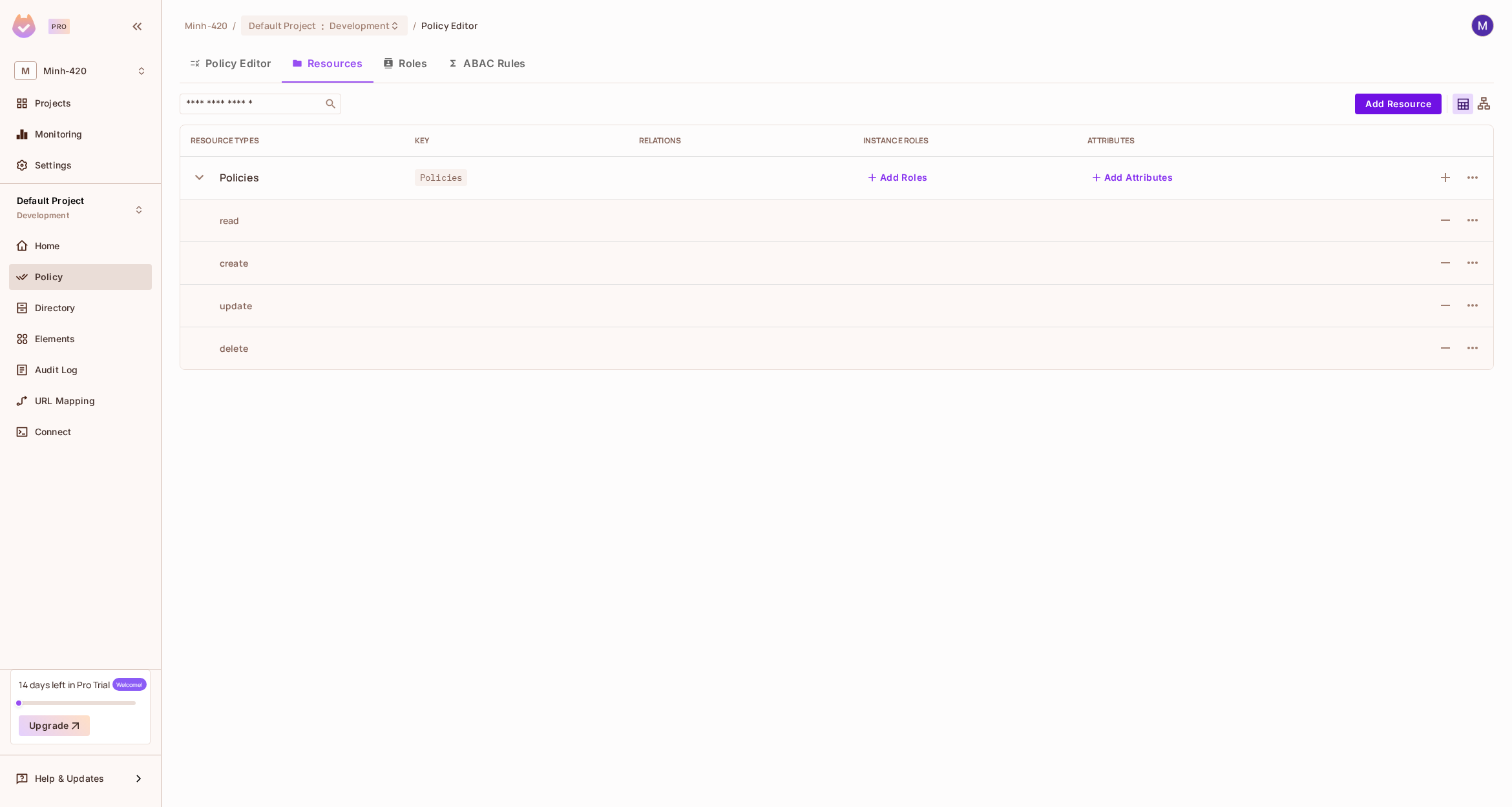
click at [901, 209] on td at bounding box center [965, 220] width 224 height 42
click at [900, 243] on td at bounding box center [965, 262] width 224 height 42
click at [899, 286] on td at bounding box center [965, 305] width 224 height 42
click at [899, 333] on td at bounding box center [965, 347] width 224 height 42
click at [548, 683] on div "Minh-420 / Default Project : Development / Policy Editor Policy Editor Resource…" at bounding box center [836, 403] width 1350 height 807
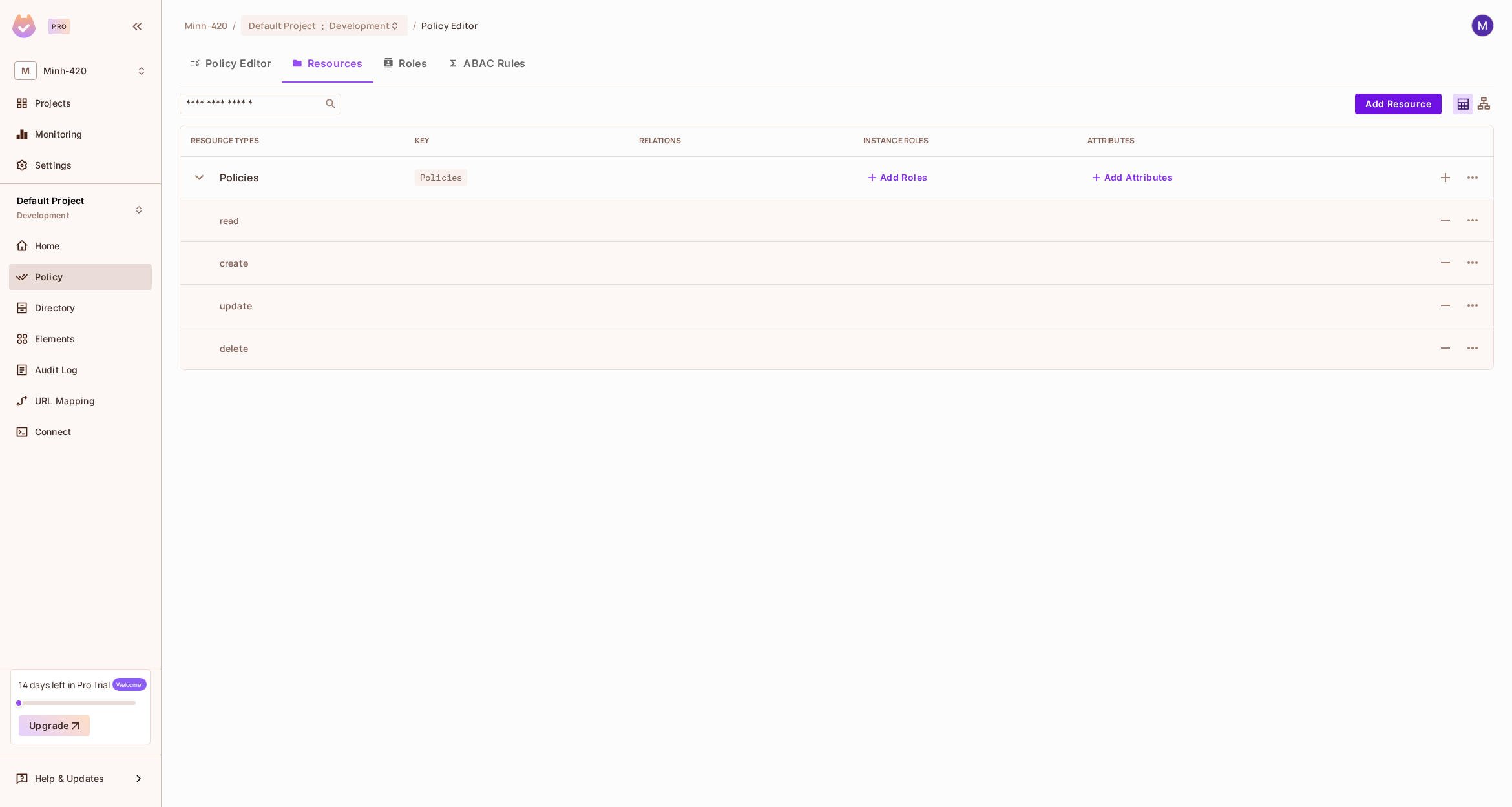
click at [611, 476] on div "Minh-420 / Default Project : Development / Policy Editor Policy Editor Resource…" at bounding box center [836, 403] width 1350 height 807
